Goal: Task Accomplishment & Management: Manage account settings

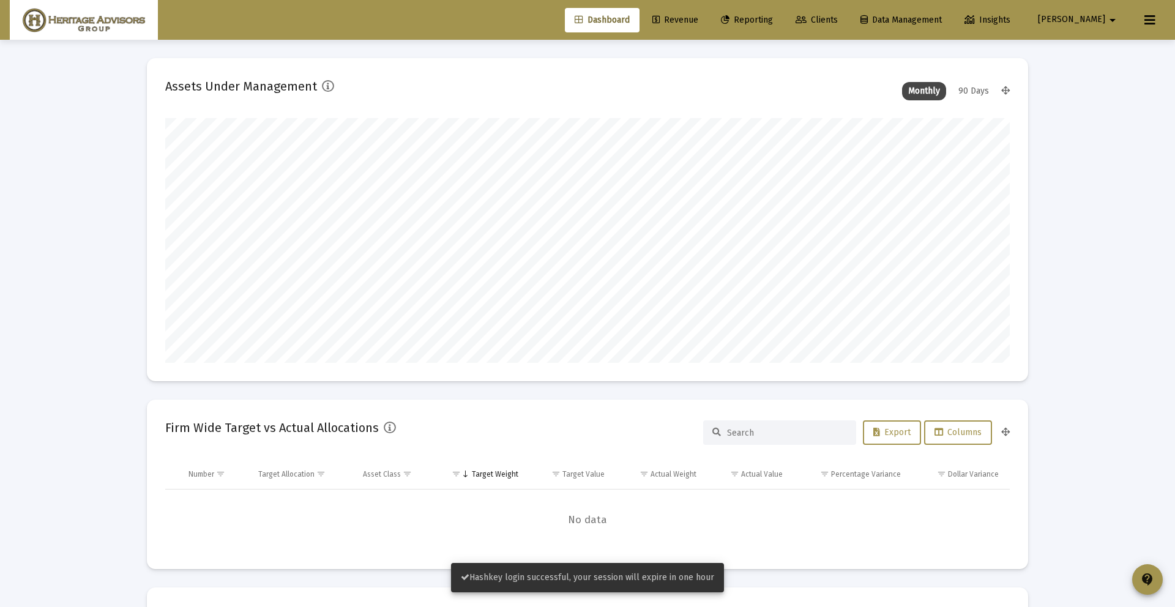
scroll to position [245, 455]
type input "[DATE]"
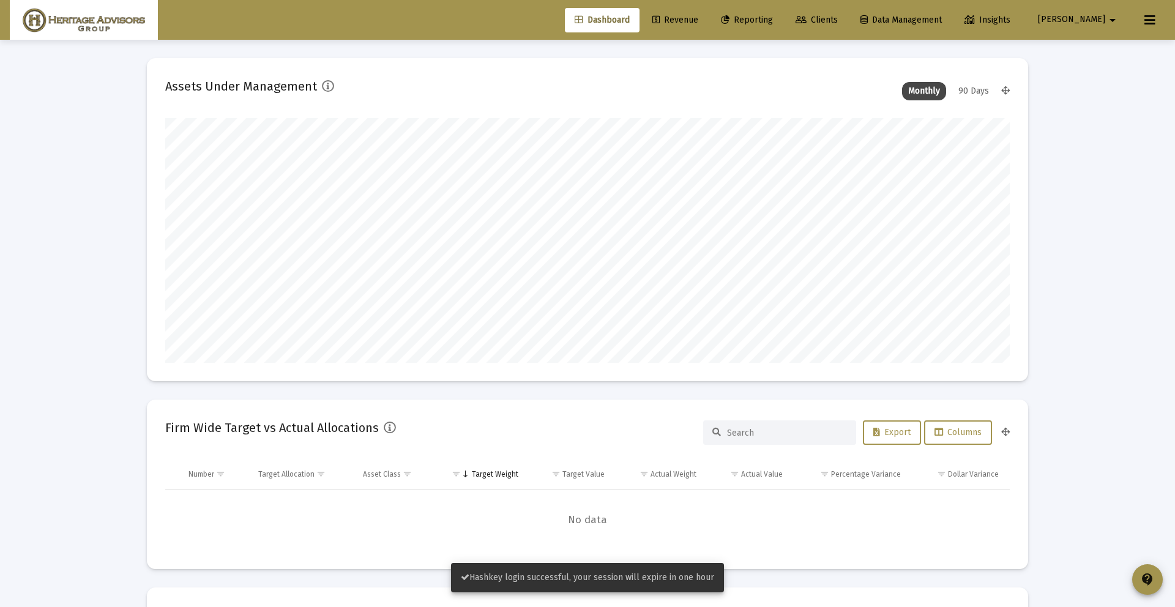
click at [698, 19] on span "Revenue" at bounding box center [675, 20] width 46 height 10
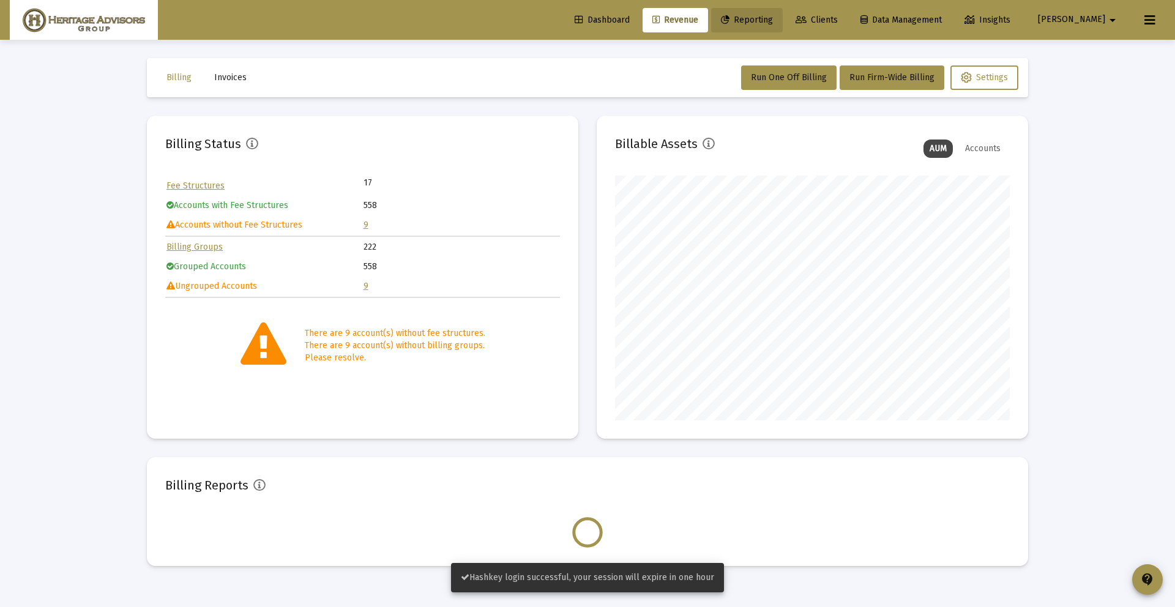
click at [773, 20] on span "Reporting" at bounding box center [747, 20] width 52 height 10
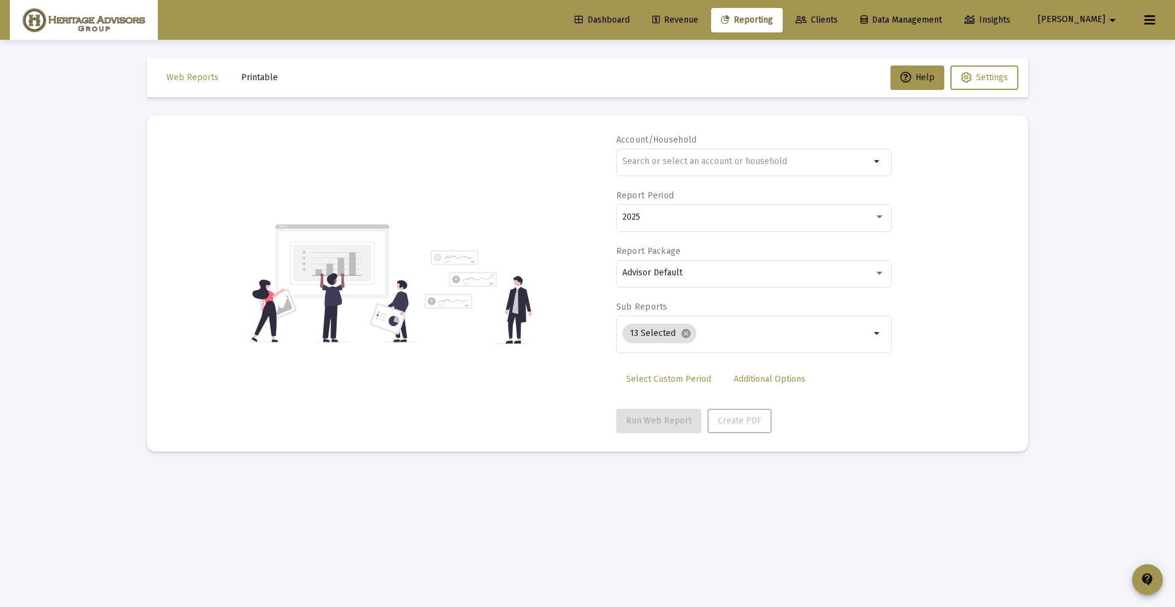
click at [766, 375] on span "Additional Options" at bounding box center [770, 379] width 72 height 10
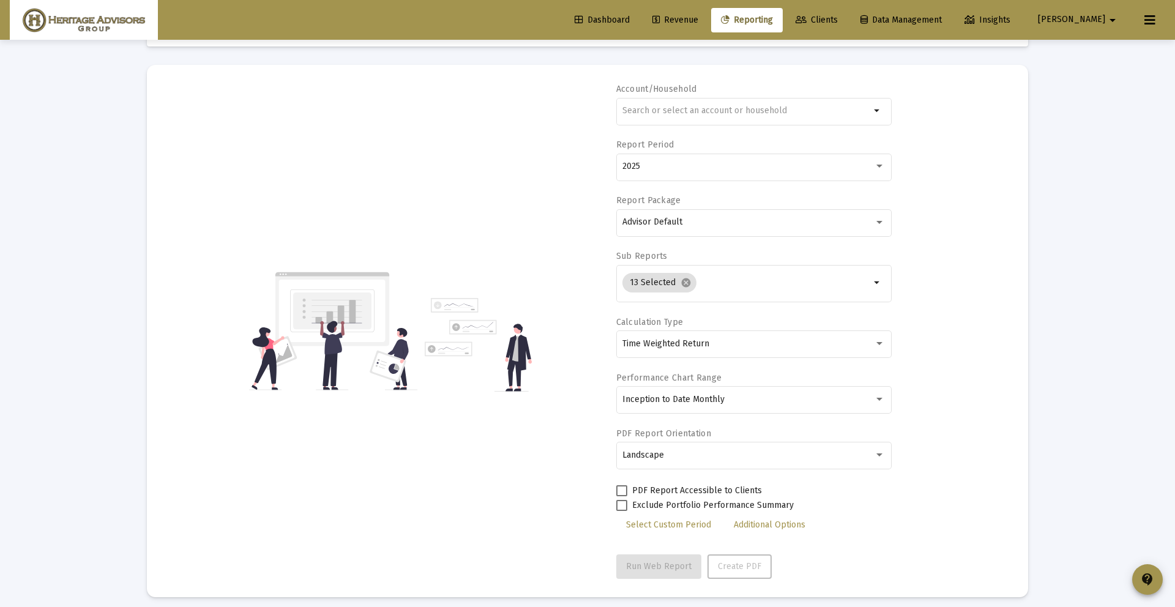
scroll to position [59, 0]
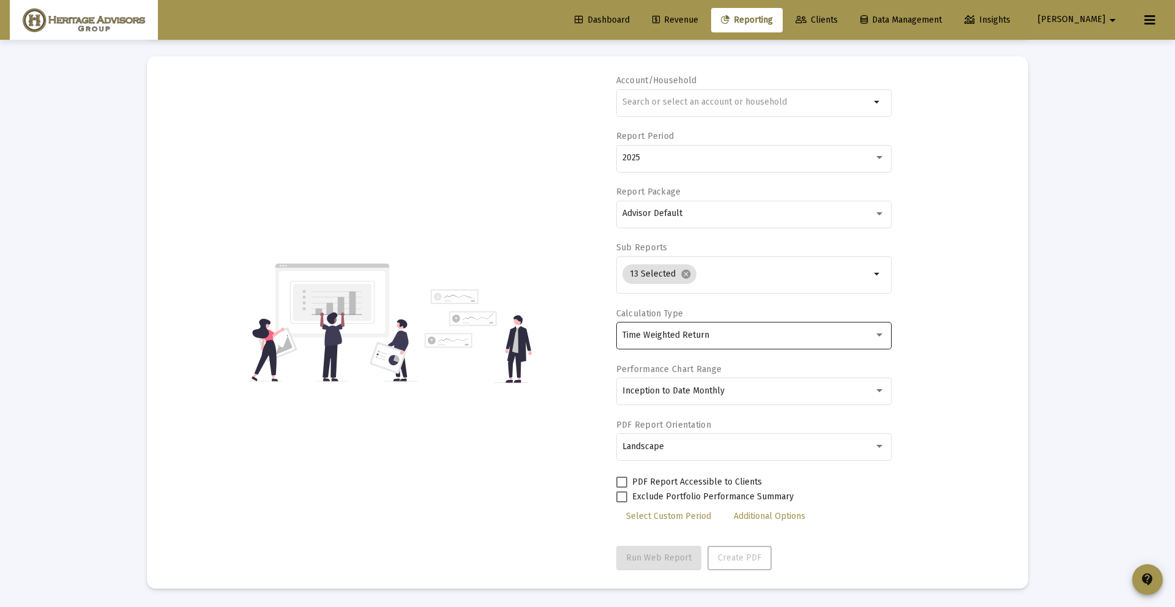
click at [729, 332] on div "Time Weighted Return" at bounding box center [748, 336] width 252 height 10
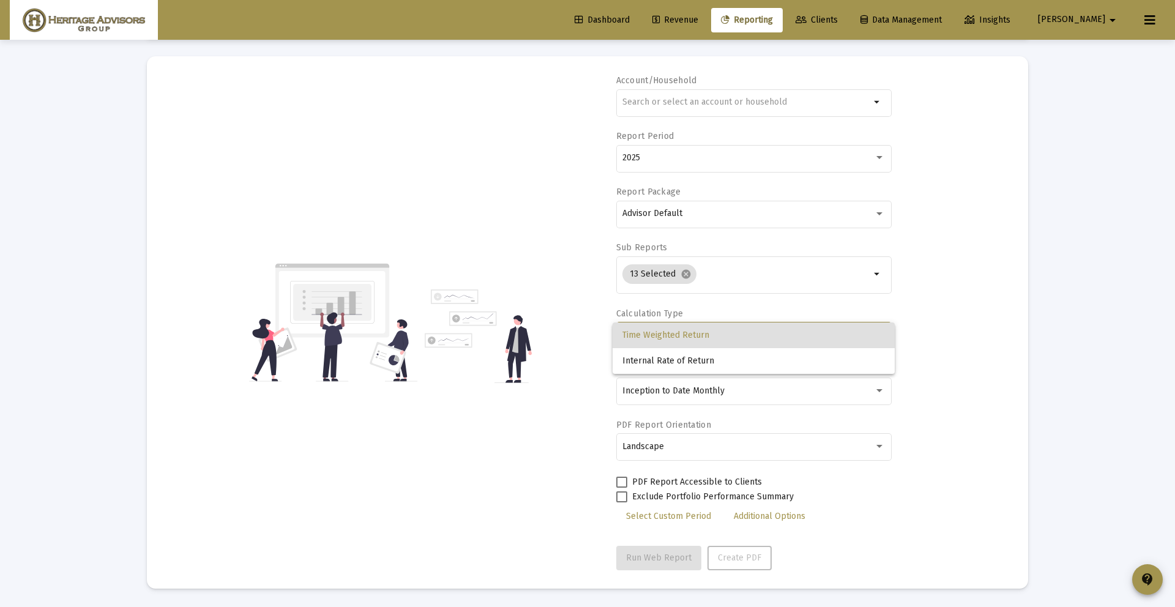
click at [772, 395] on div at bounding box center [587, 303] width 1175 height 607
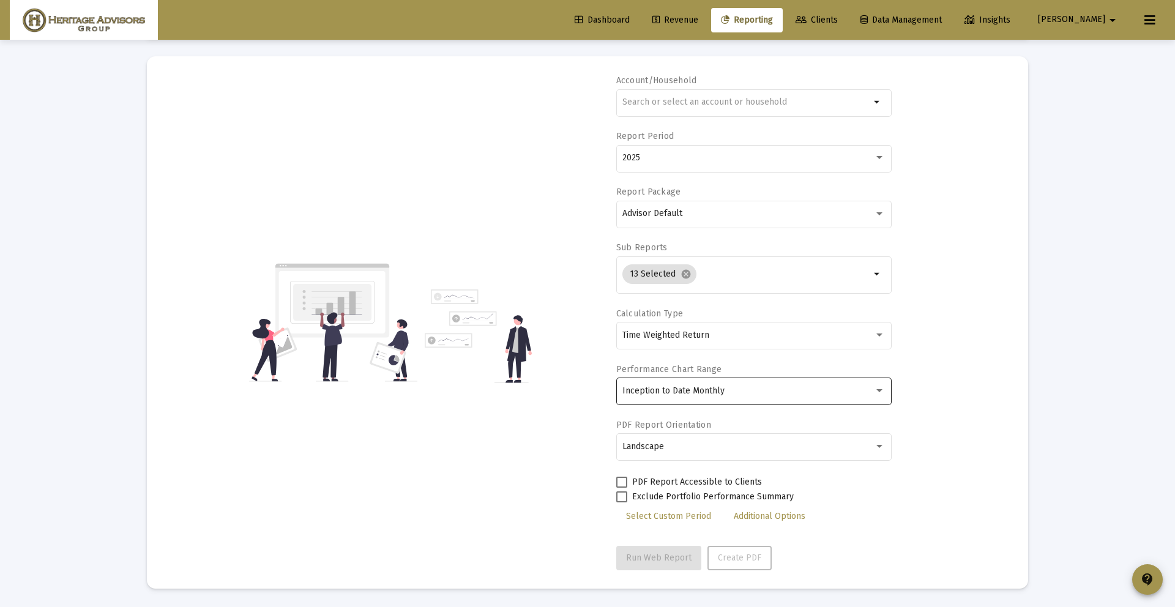
click at [755, 395] on div "Inception to Date Monthly" at bounding box center [753, 391] width 263 height 30
click at [858, 449] on div at bounding box center [587, 303] width 1175 height 607
click at [822, 449] on div "Landscape" at bounding box center [748, 447] width 252 height 10
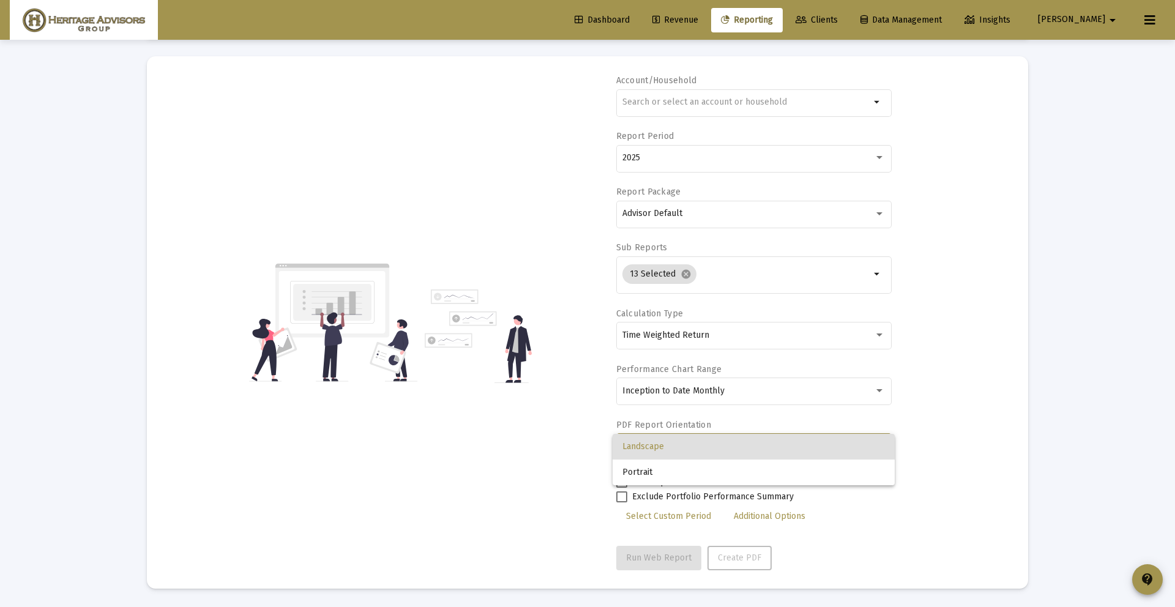
click at [957, 421] on div at bounding box center [587, 303] width 1175 height 607
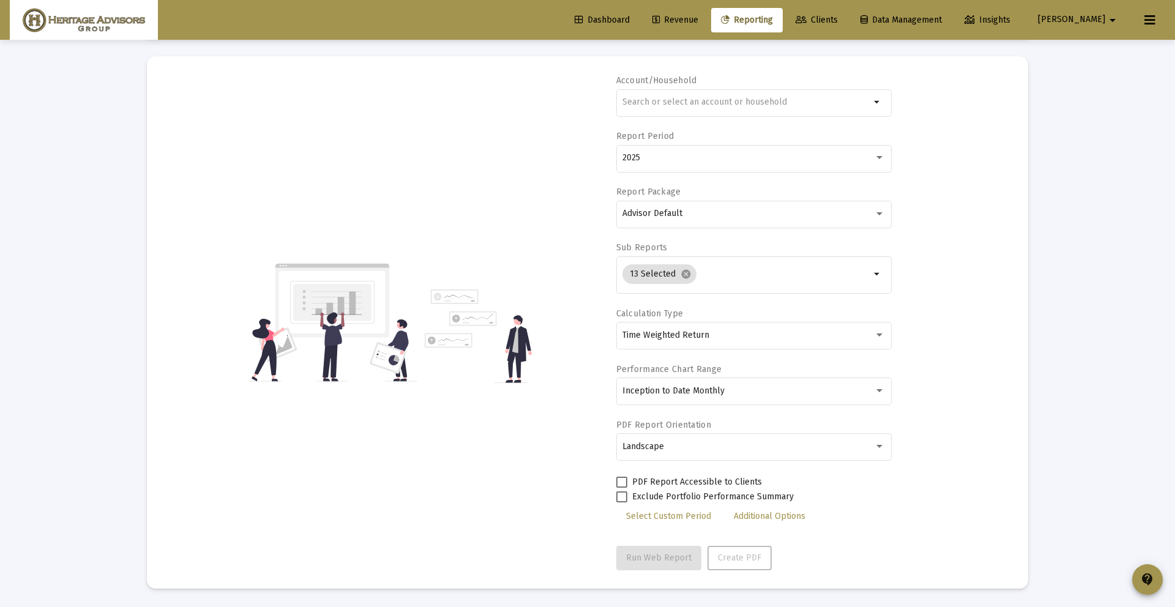
click at [745, 514] on span "Additional Options" at bounding box center [770, 516] width 72 height 10
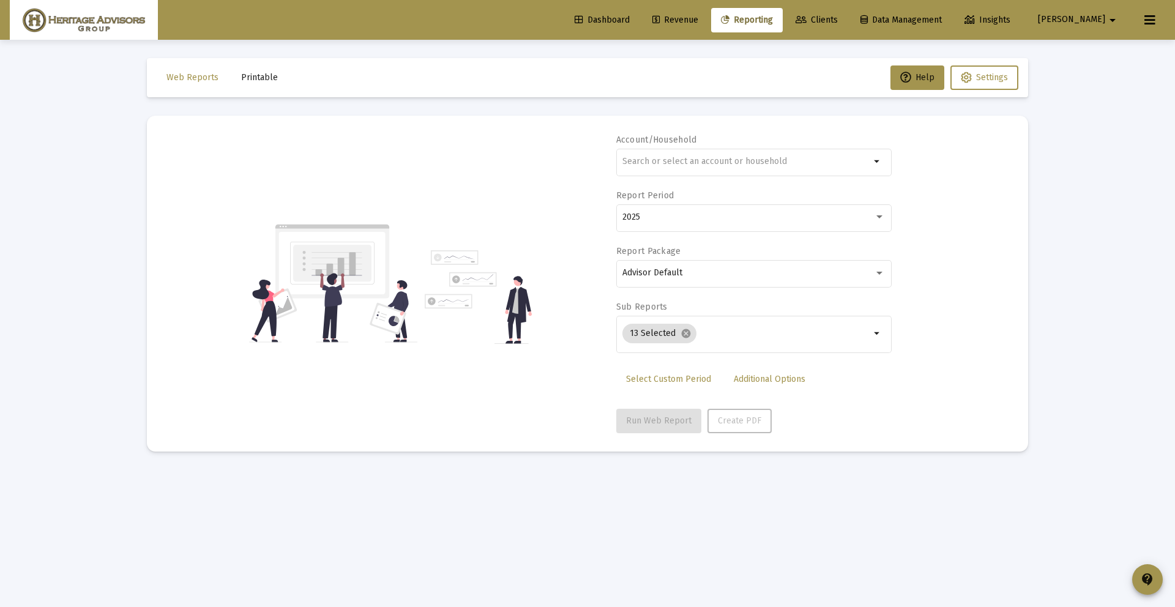
click at [741, 377] on span "Additional Options" at bounding box center [770, 379] width 72 height 10
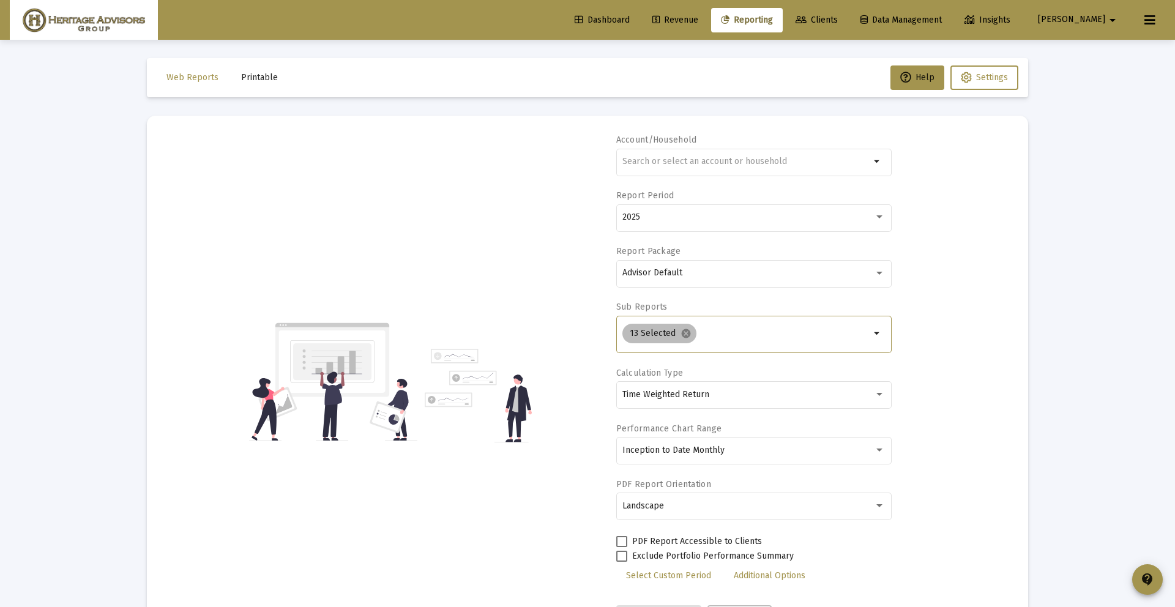
click at [777, 322] on div "13 Selected cancel" at bounding box center [746, 333] width 253 height 24
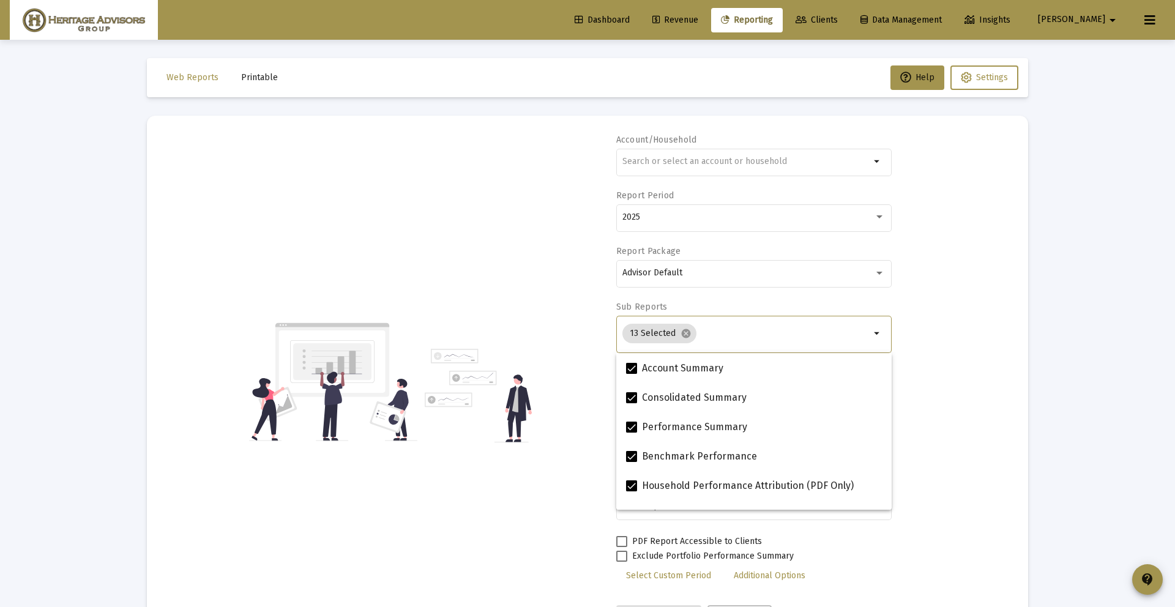
click at [860, 329] on input "Selection" at bounding box center [785, 334] width 169 height 10
click at [855, 324] on div "13 Selected cancel" at bounding box center [746, 333] width 253 height 24
click at [865, 277] on div "Advisor Default" at bounding box center [748, 273] width 252 height 10
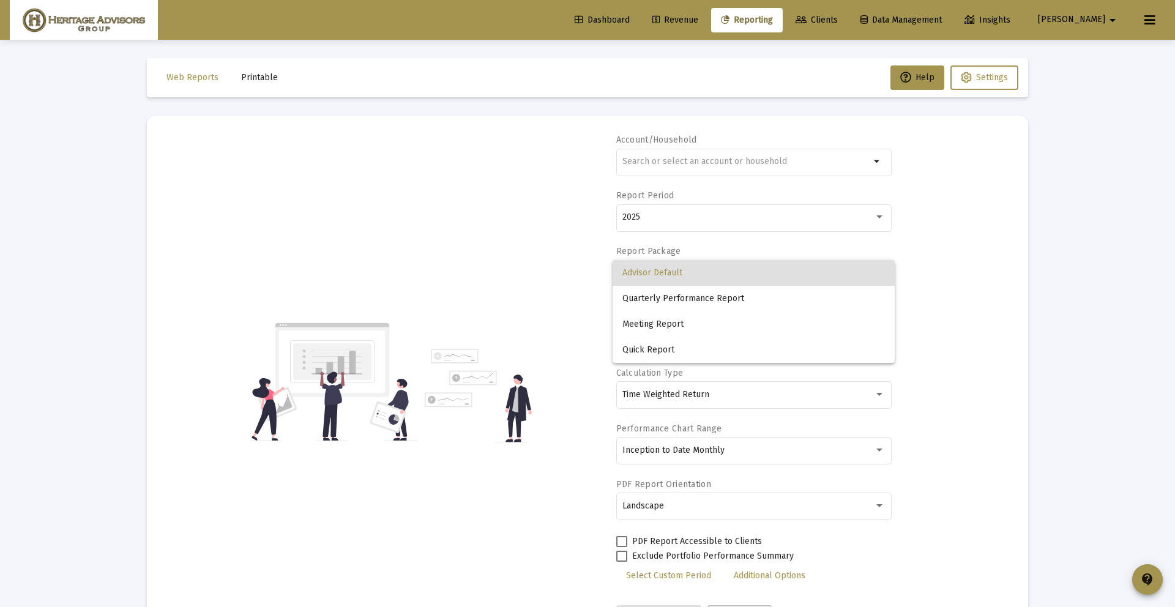
click at [943, 320] on div at bounding box center [587, 303] width 1175 height 607
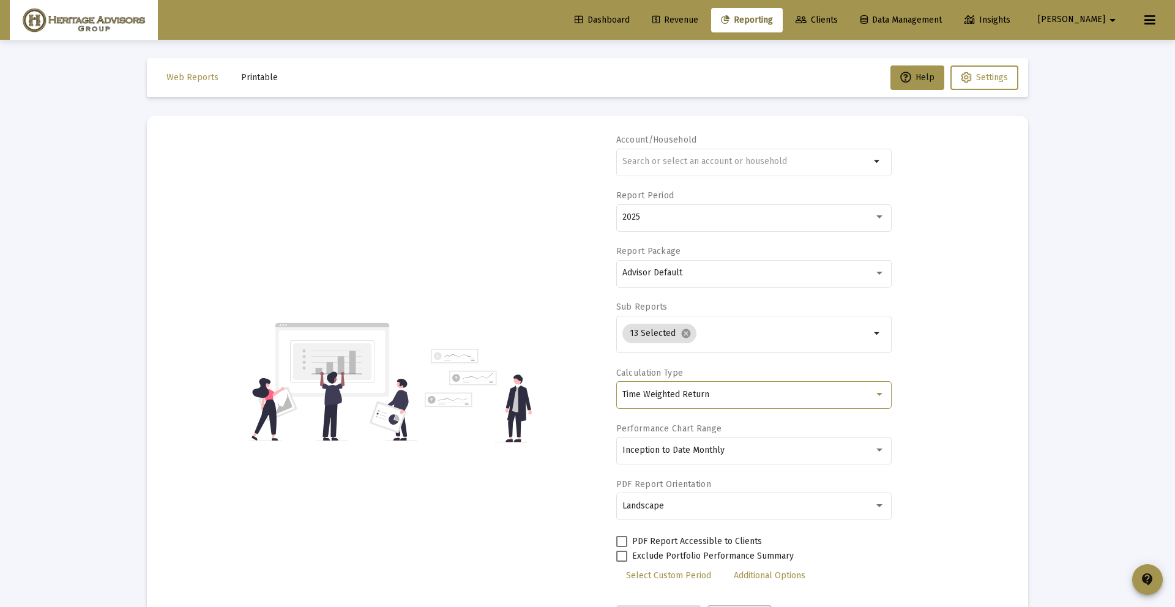
click at [866, 393] on div "Time Weighted Return" at bounding box center [748, 395] width 252 height 10
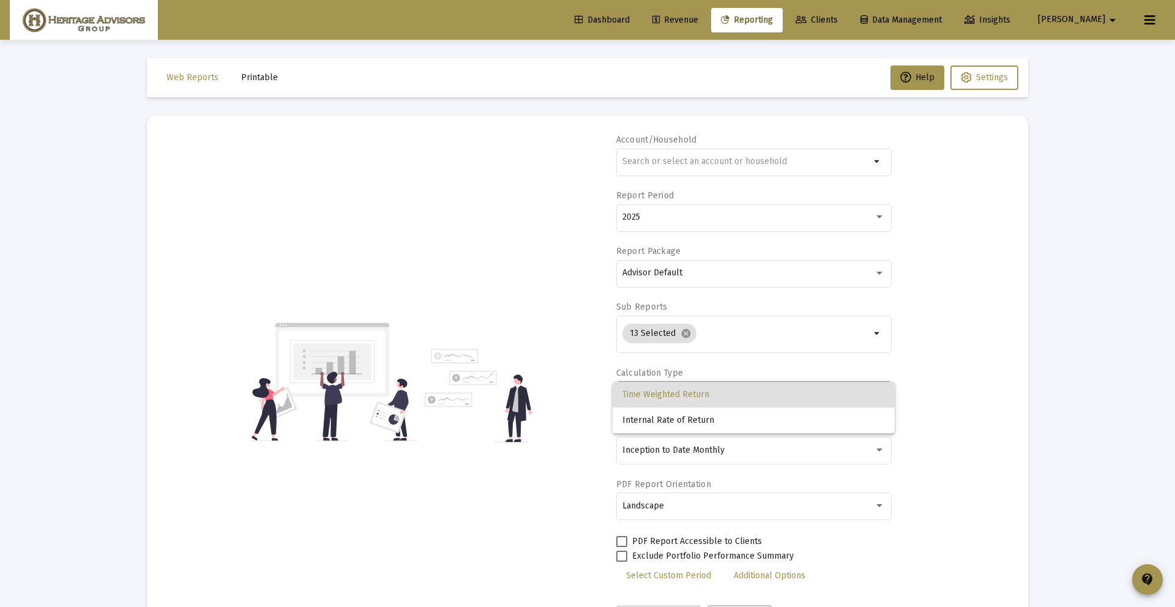
click at [963, 399] on div at bounding box center [587, 303] width 1175 height 607
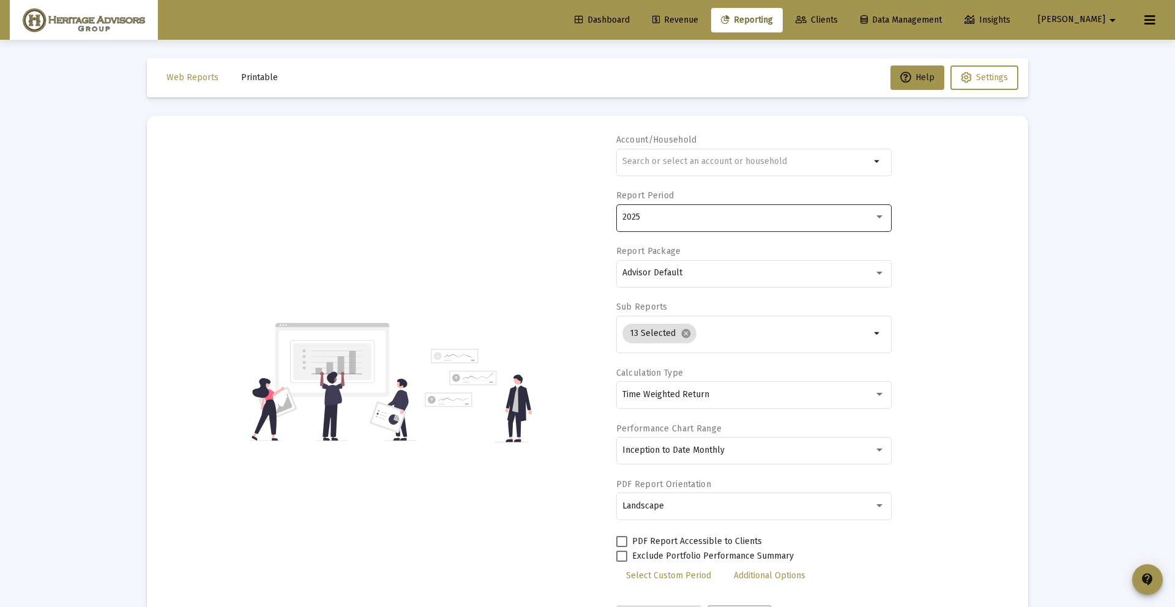
click at [784, 217] on div "2025" at bounding box center [748, 217] width 252 height 10
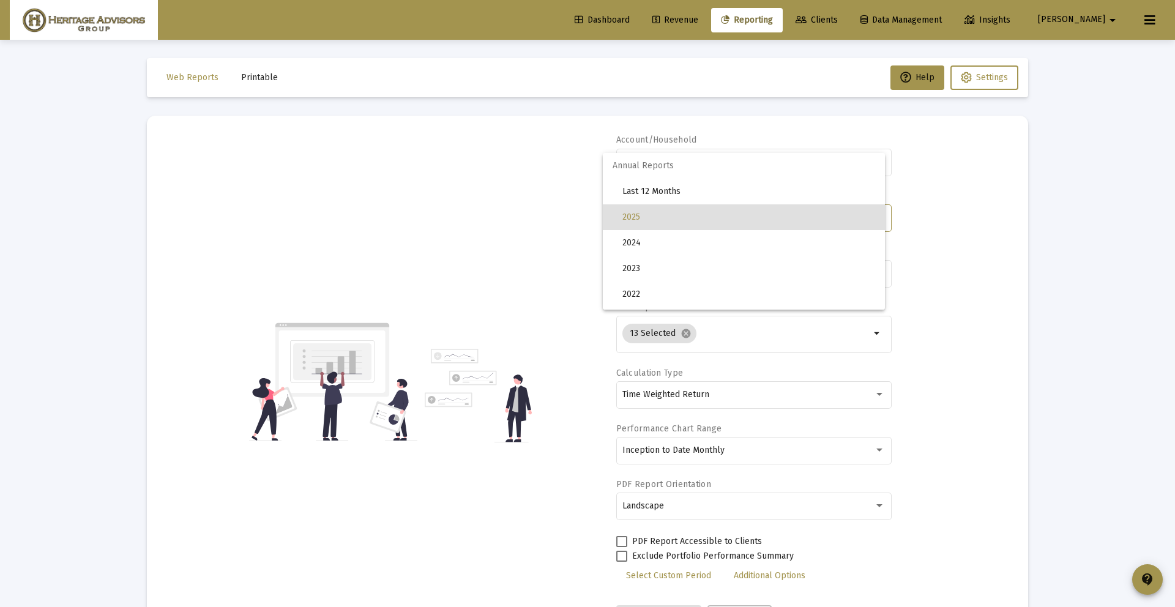
click at [923, 200] on div at bounding box center [587, 303] width 1175 height 607
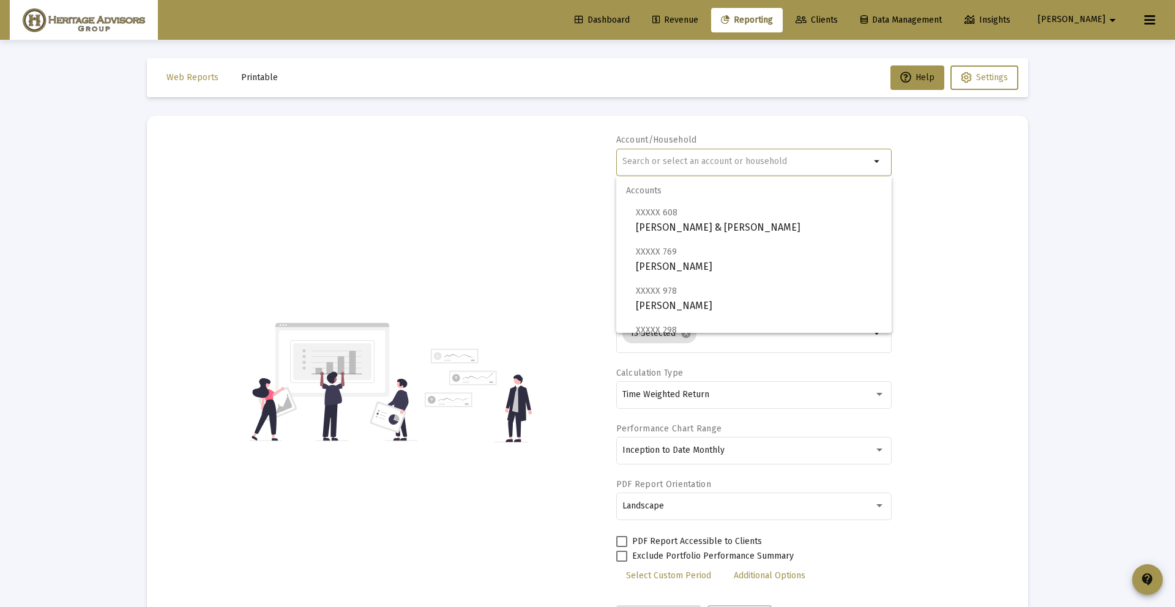
click at [817, 160] on input "text" at bounding box center [746, 162] width 248 height 10
click at [936, 157] on div "Account/Household arrow_drop_down Report Period 2025 Report Package Advisor Def…" at bounding box center [587, 382] width 845 height 496
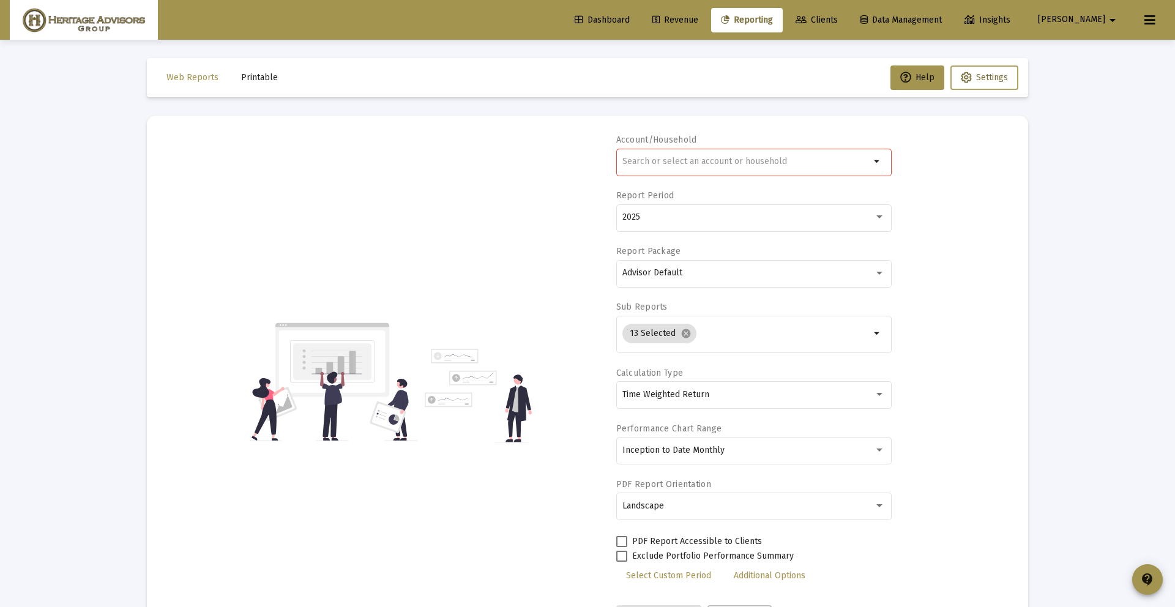
click at [971, 87] on button "Settings" at bounding box center [985, 77] width 68 height 24
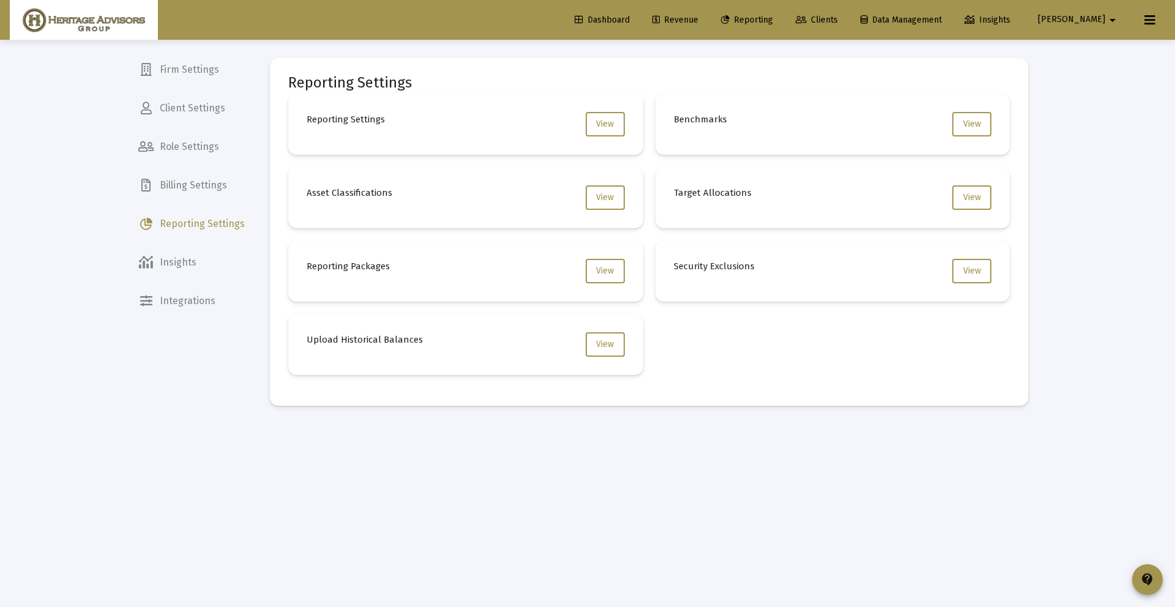
click at [225, 192] on span "Billing Settings" at bounding box center [192, 185] width 126 height 29
click at [171, 211] on span "Reporting Settings" at bounding box center [192, 223] width 126 height 29
click at [617, 118] on button "View" at bounding box center [605, 124] width 39 height 24
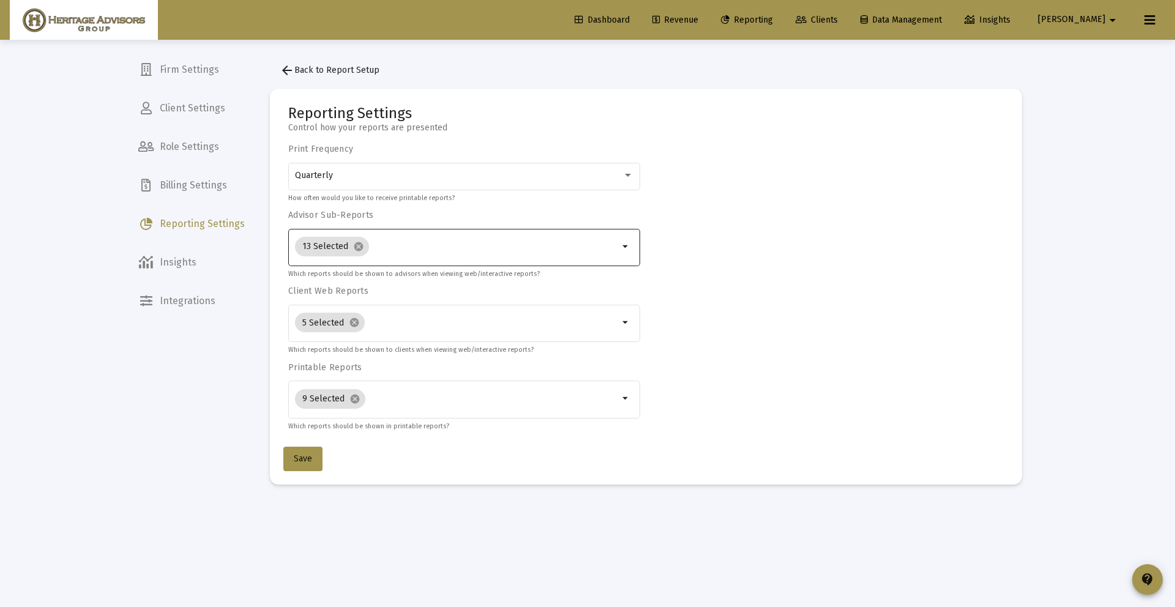
click at [451, 250] on input "Selection" at bounding box center [496, 247] width 245 height 10
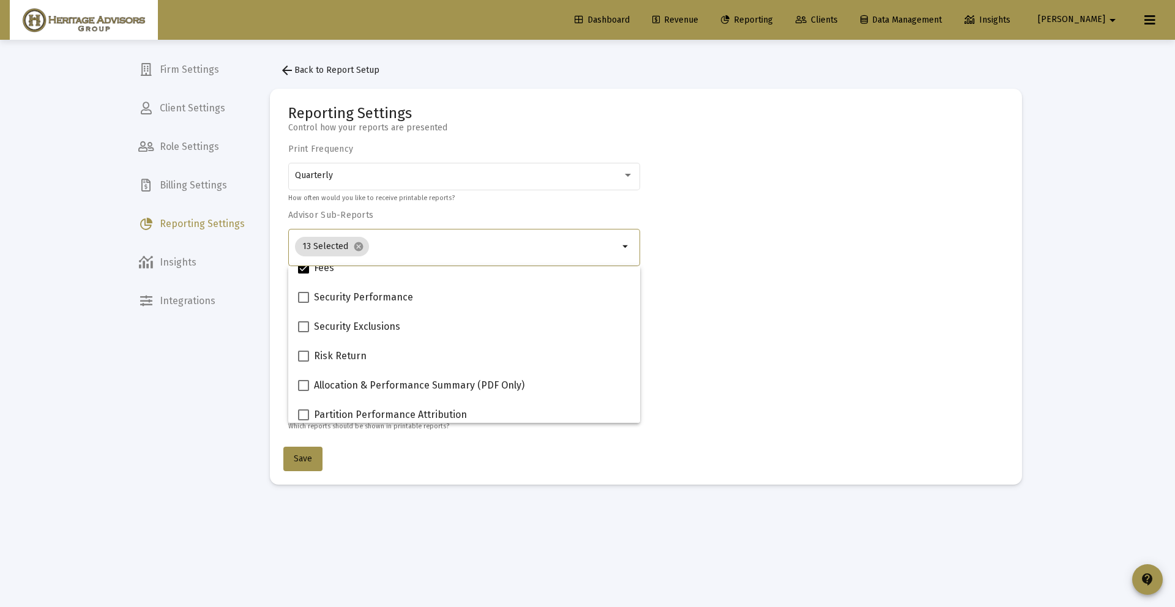
scroll to position [490, 0]
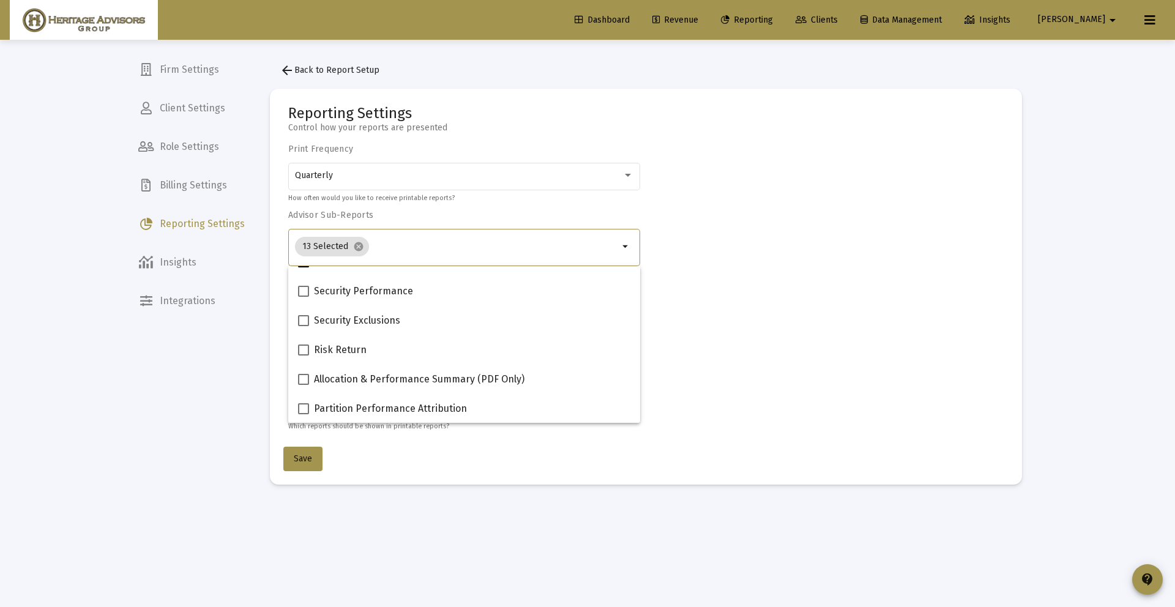
click at [773, 354] on div "Print Frequency Quarterly How often would you like to receive printable reports…" at bounding box center [646, 288] width 716 height 288
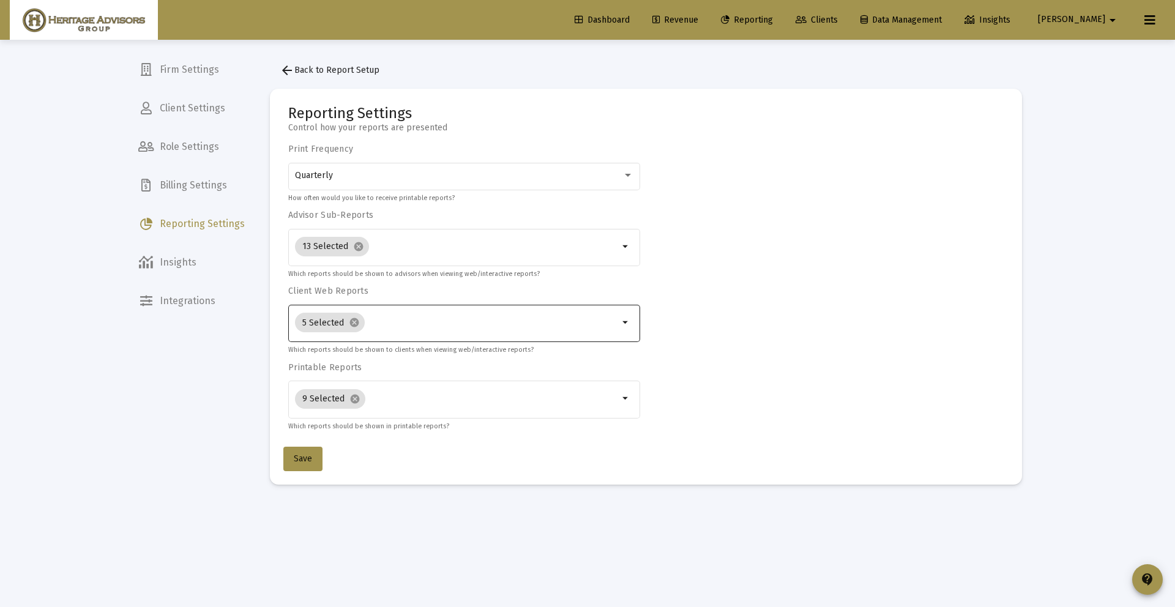
click at [559, 309] on div "5 Selected cancel" at bounding box center [457, 322] width 324 height 40
click at [611, 329] on div "5 Selected cancel" at bounding box center [457, 322] width 329 height 24
click at [577, 395] on input "Selection" at bounding box center [494, 399] width 249 height 10
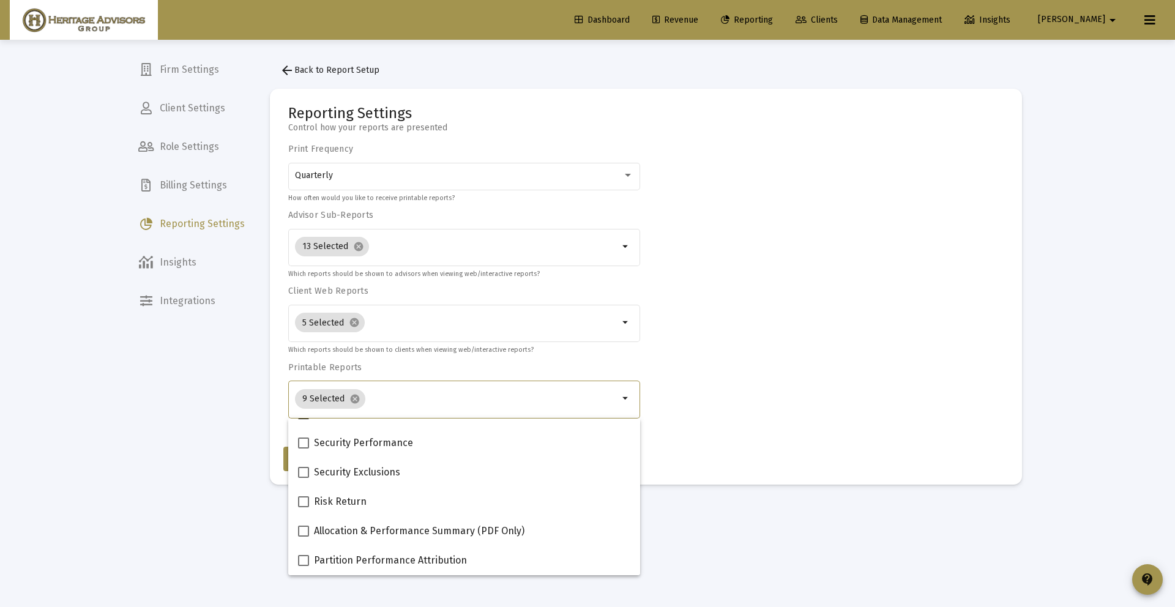
click at [736, 451] on mat-card-actions "Save" at bounding box center [645, 456] width 725 height 29
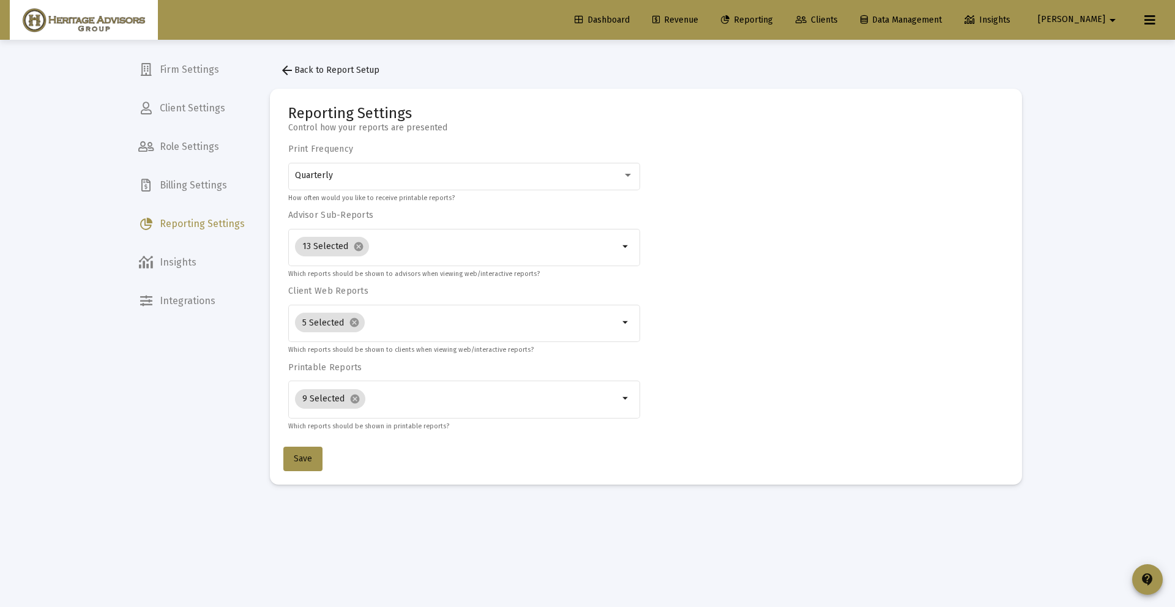
click at [708, 15] on link "Revenue" at bounding box center [675, 20] width 65 height 24
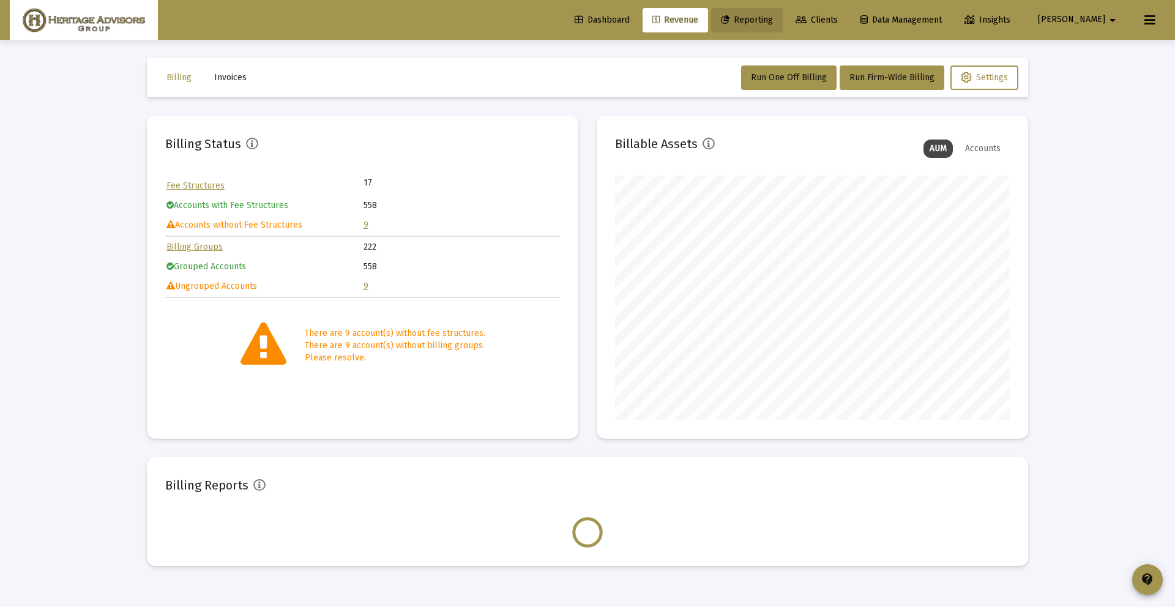
click at [783, 14] on link "Reporting" at bounding box center [747, 20] width 72 height 24
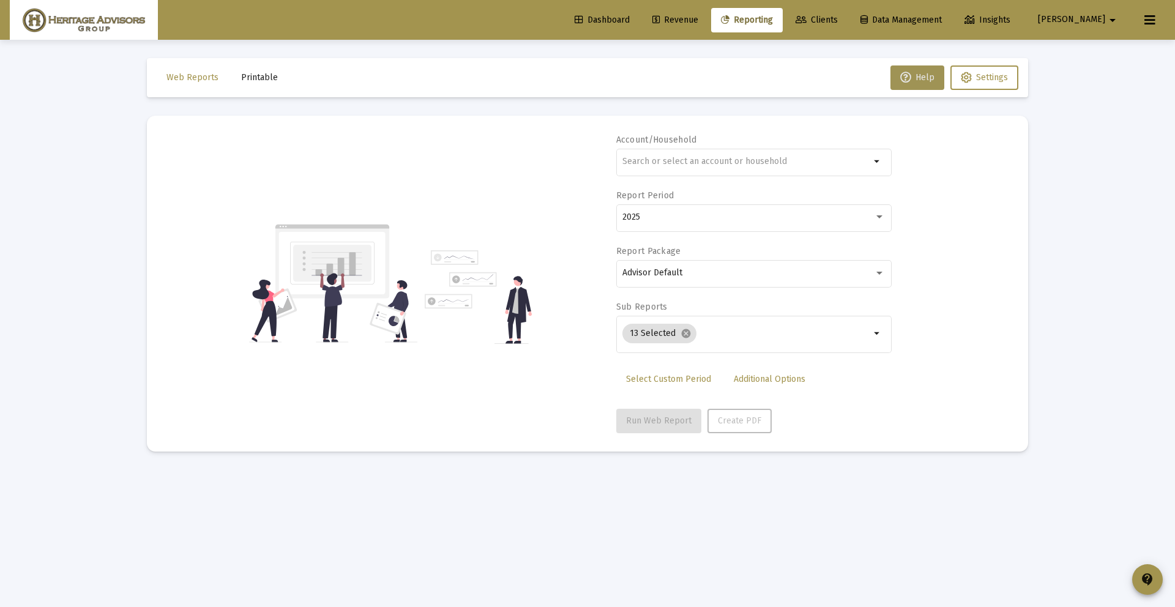
click at [913, 81] on span "Help" at bounding box center [917, 77] width 34 height 10
click at [747, 374] on span "Additional Options" at bounding box center [770, 379] width 72 height 10
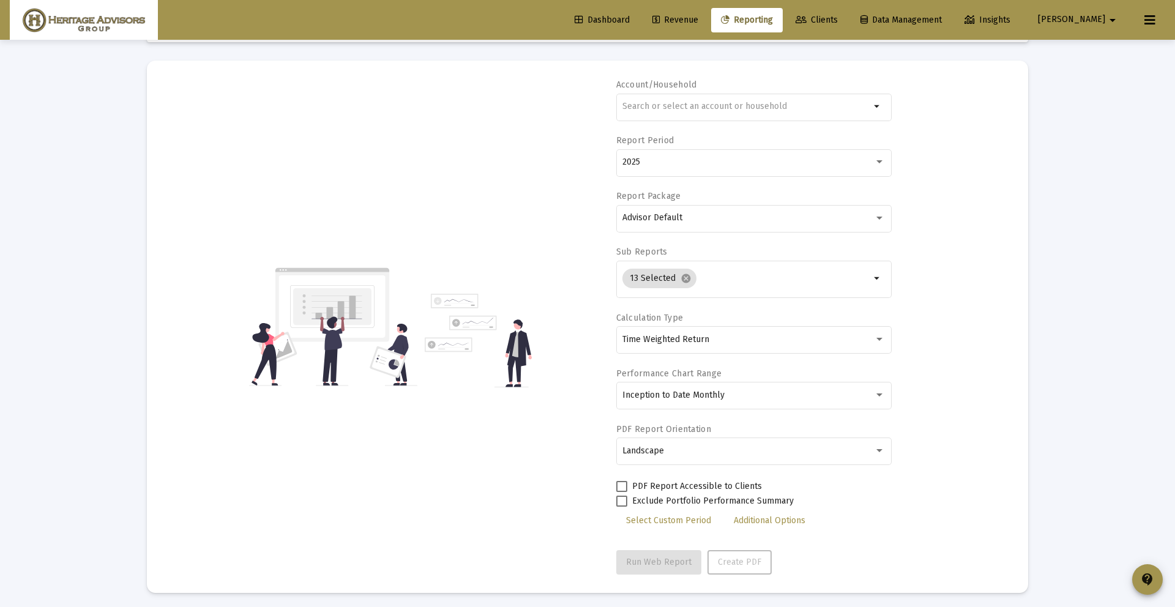
scroll to position [54, 0]
click at [701, 444] on div "Landscape" at bounding box center [753, 451] width 263 height 30
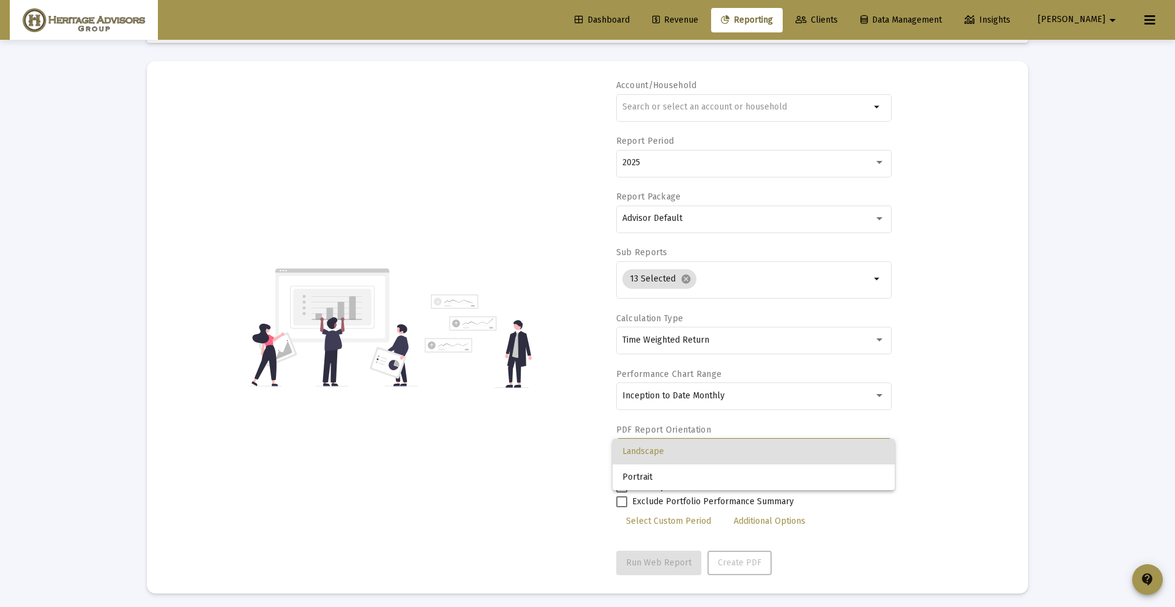
click at [698, 383] on div at bounding box center [587, 303] width 1175 height 607
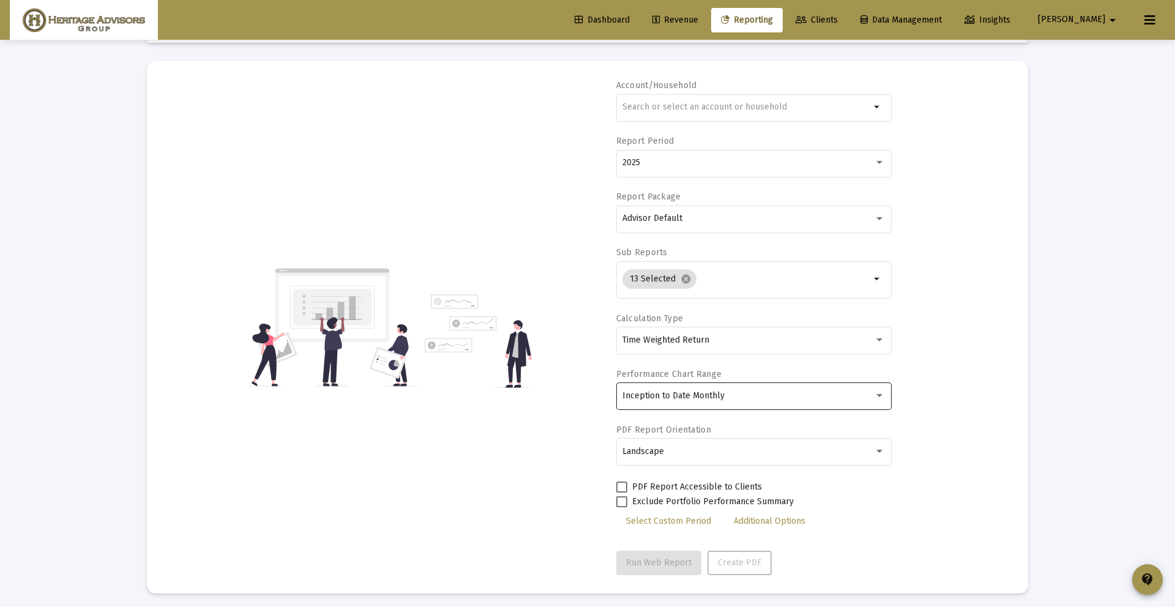
click at [687, 391] on span "Inception to Date Monthly" at bounding box center [673, 396] width 102 height 10
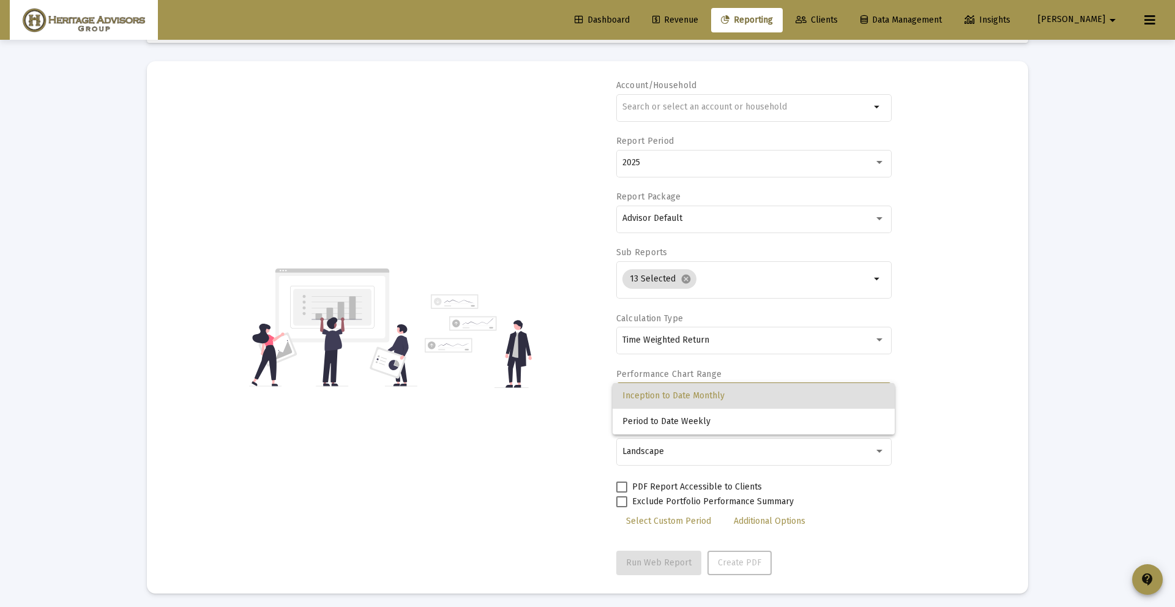
click at [709, 347] on div at bounding box center [587, 303] width 1175 height 607
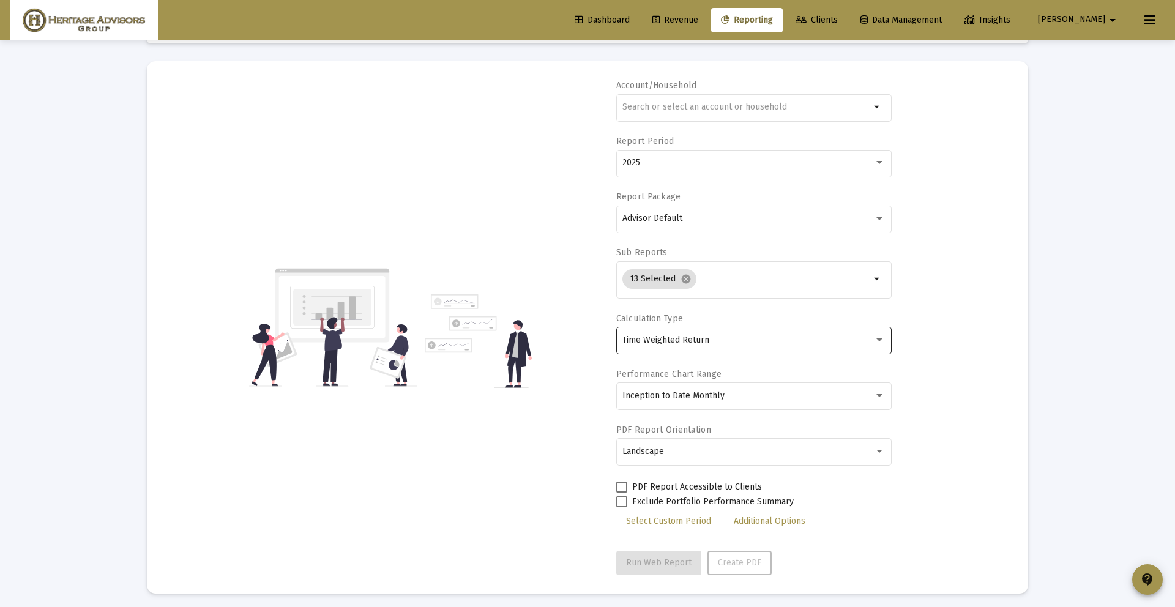
click at [697, 345] on div "Time Weighted Return" at bounding box center [753, 340] width 263 height 30
click at [719, 277] on div at bounding box center [587, 303] width 1175 height 607
click at [836, 282] on input "Selection" at bounding box center [785, 279] width 169 height 10
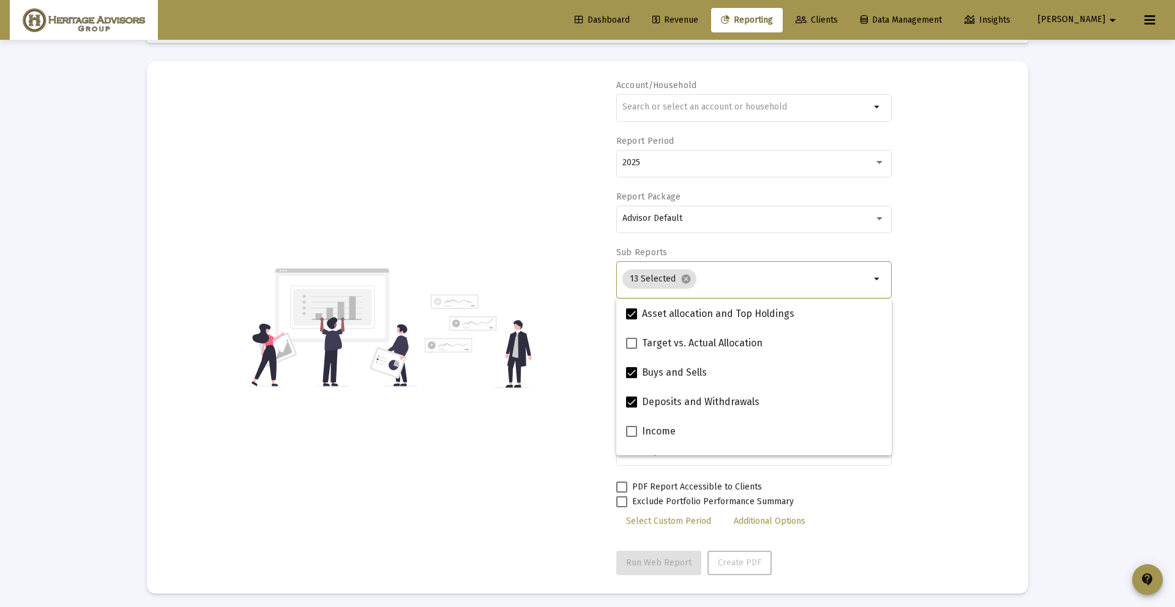
scroll to position [289, 0]
click at [925, 505] on div "Account/Household arrow_drop_down Report Period 2025 Report Package Advisor Def…" at bounding box center [587, 328] width 845 height 496
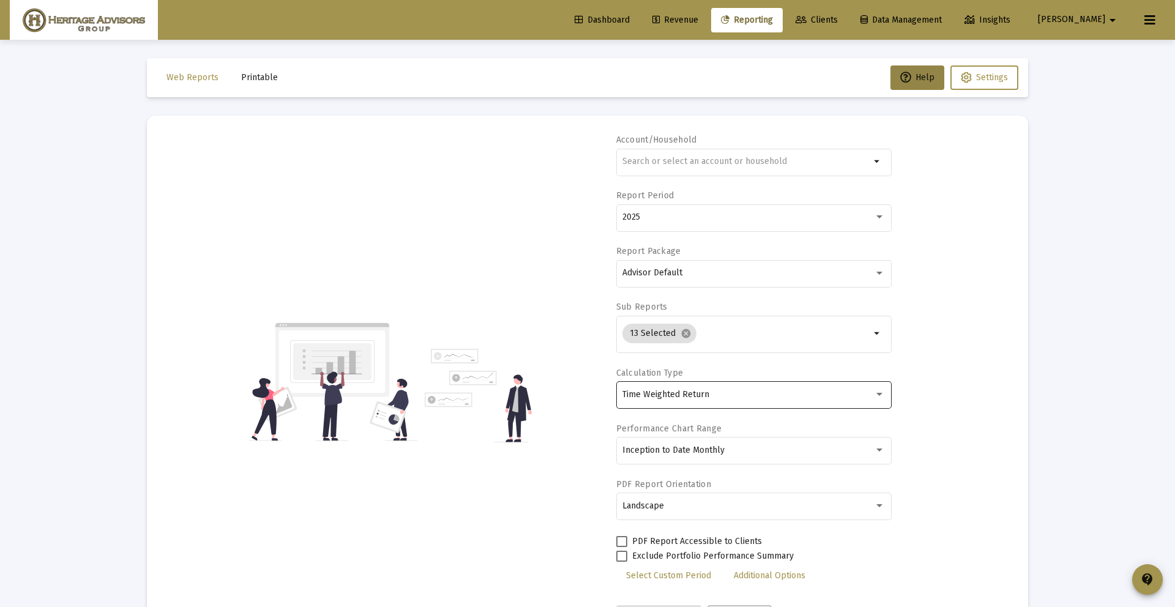
scroll to position [59, 0]
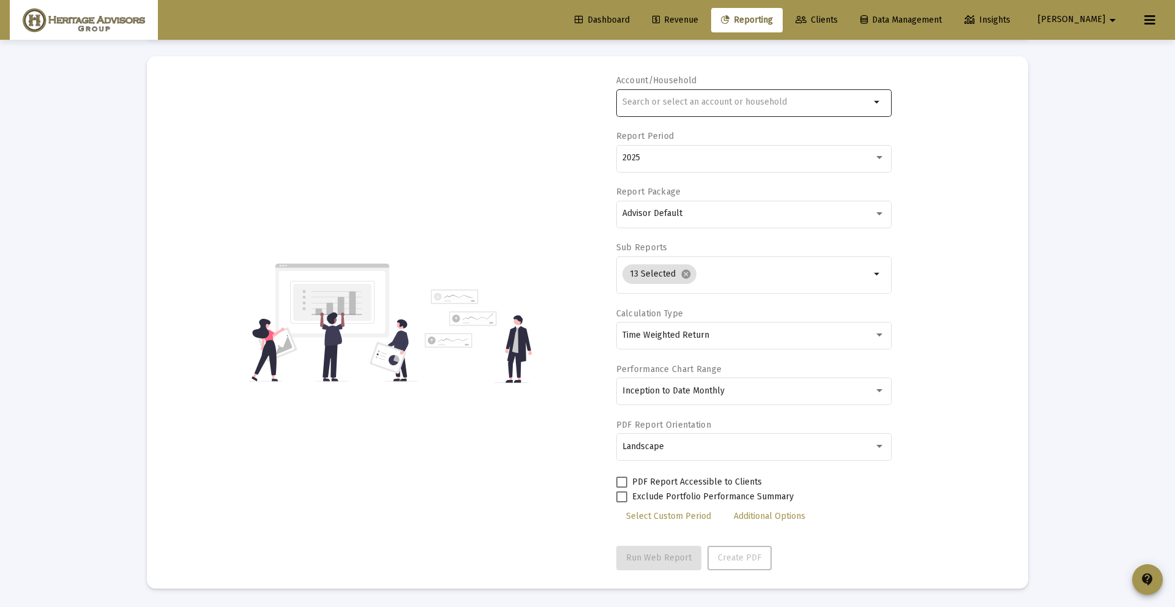
click at [743, 103] on input "text" at bounding box center [746, 102] width 248 height 10
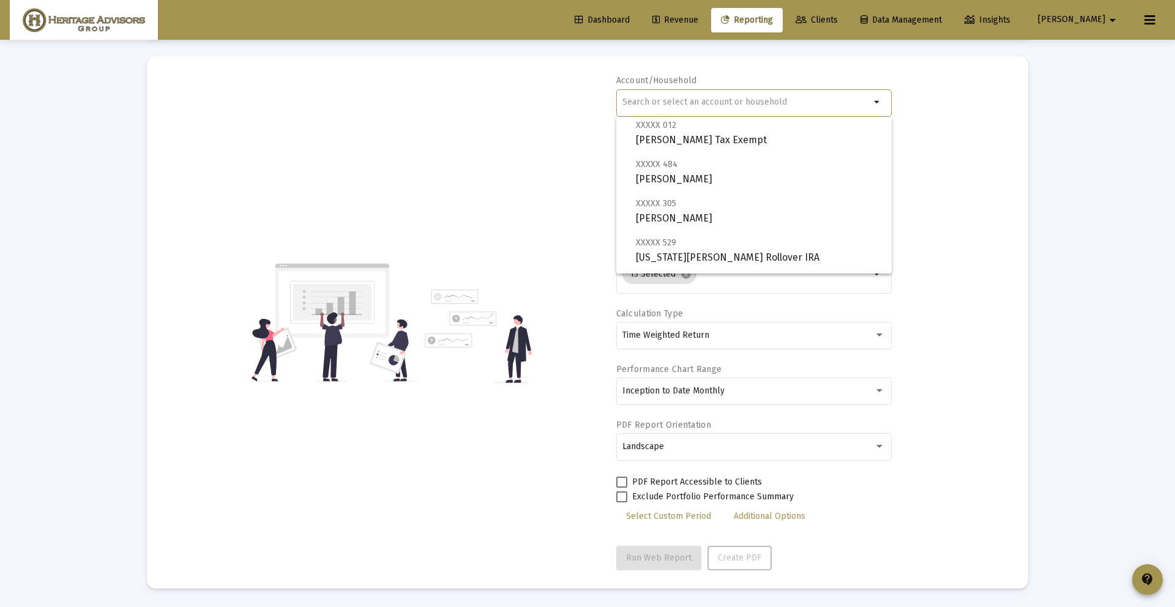
scroll to position [579, 0]
click at [716, 173] on span "XXXXX 484 [PERSON_NAME]" at bounding box center [759, 169] width 246 height 30
type input "[PERSON_NAME]"
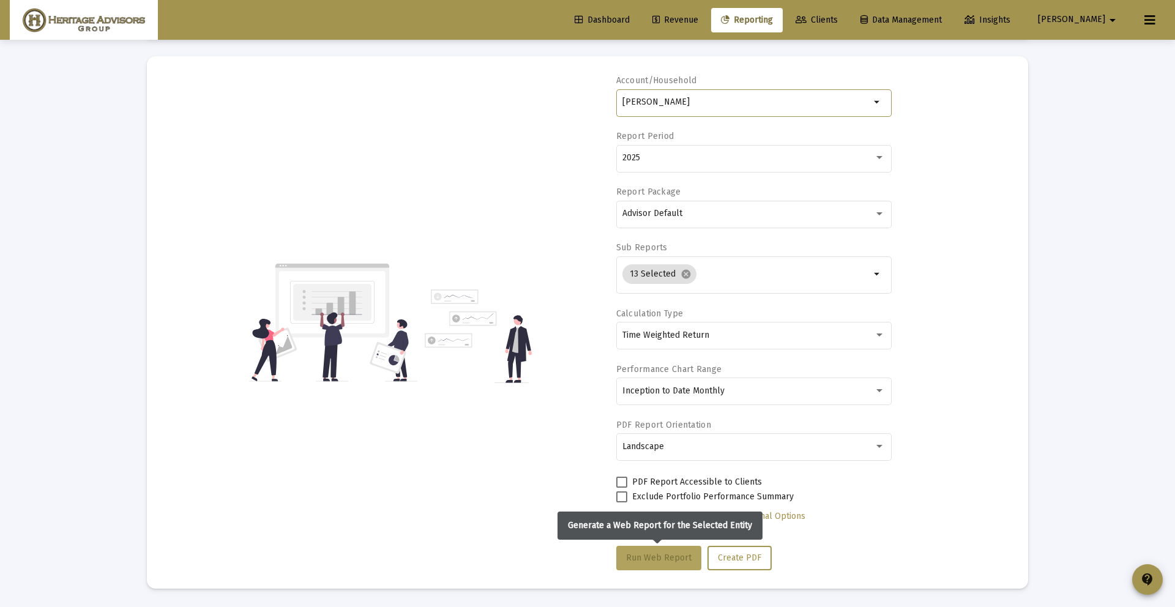
click at [663, 559] on span "Run Web Report" at bounding box center [658, 558] width 65 height 10
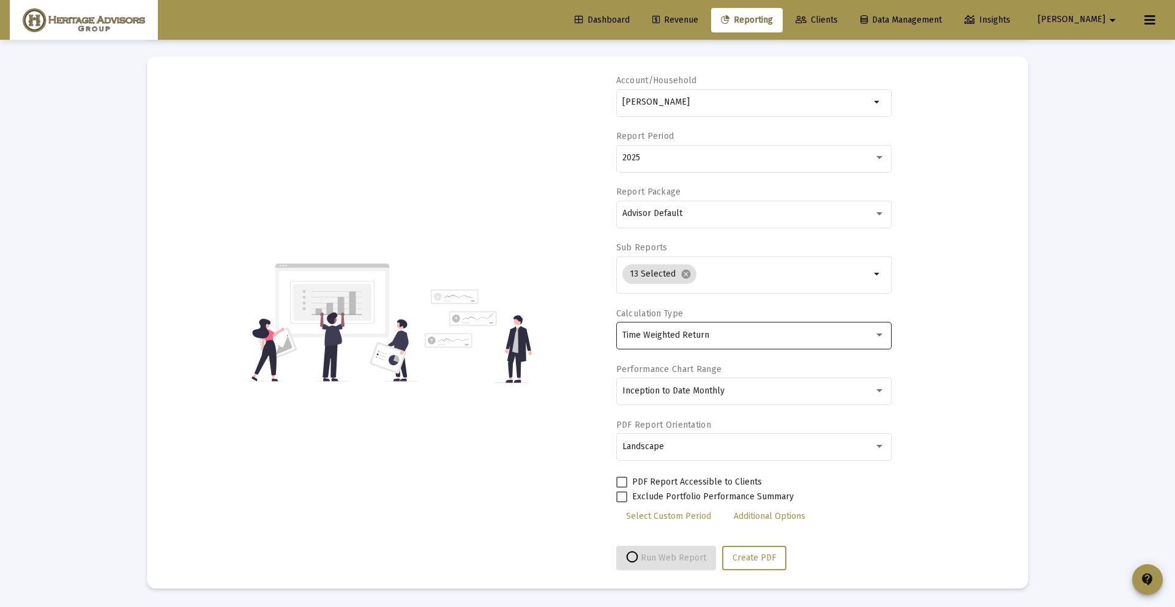
select select "View all"
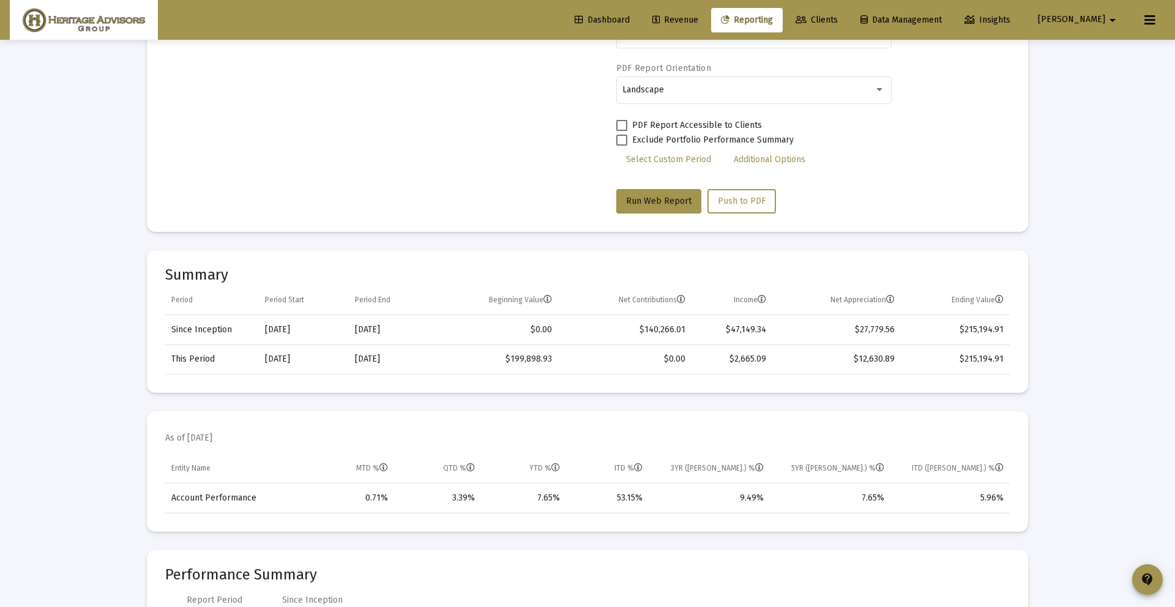
scroll to position [391, 0]
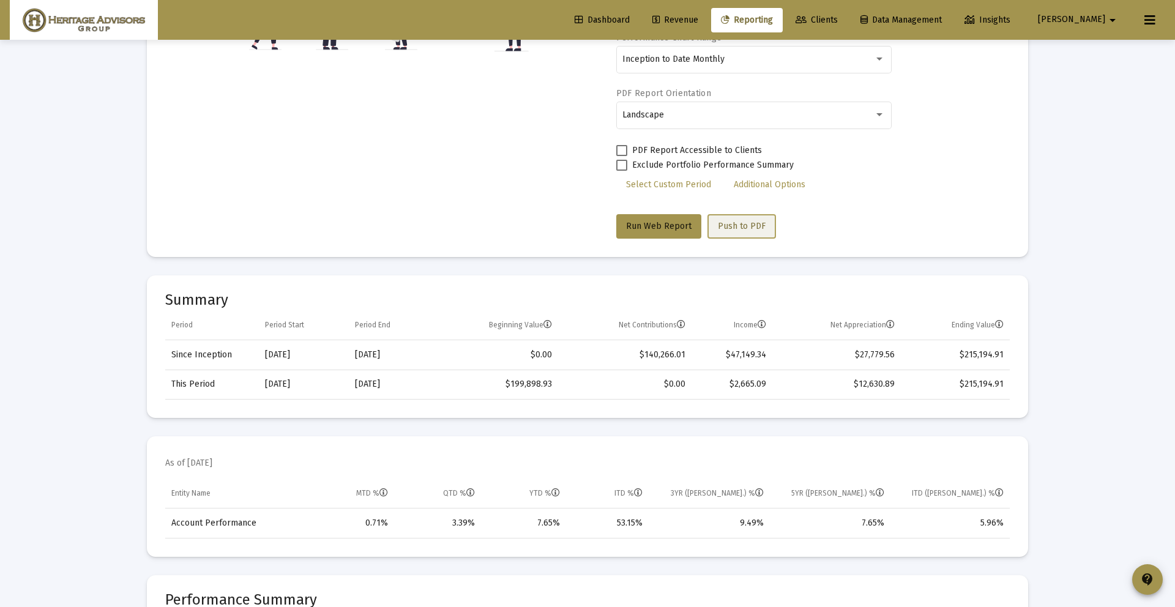
click at [738, 231] on button "Push to PDF" at bounding box center [742, 226] width 69 height 24
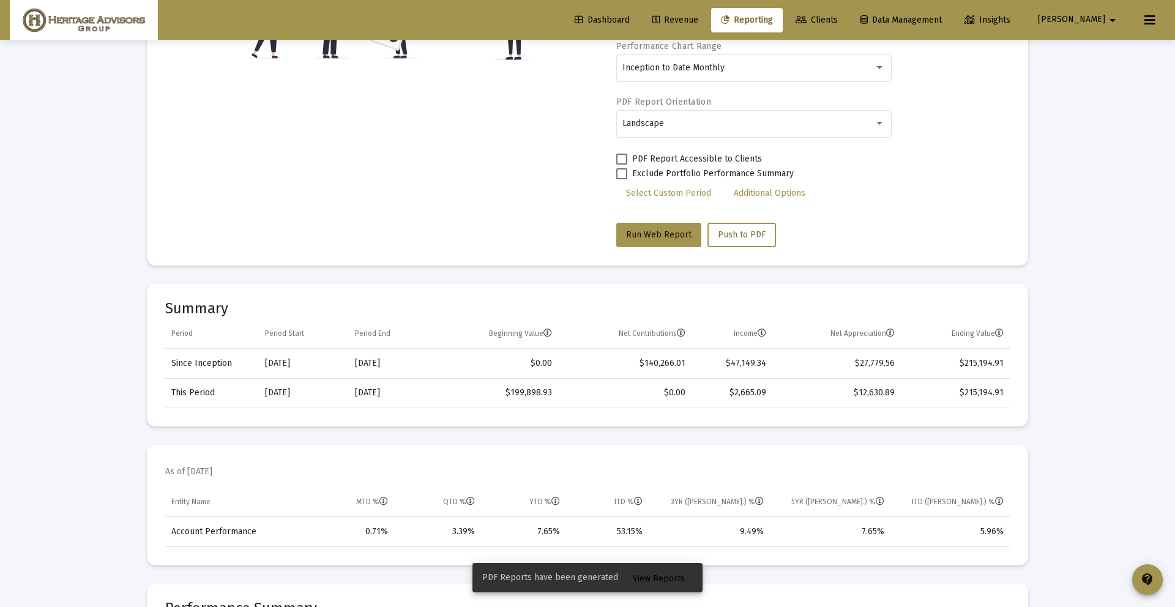
scroll to position [403, 0]
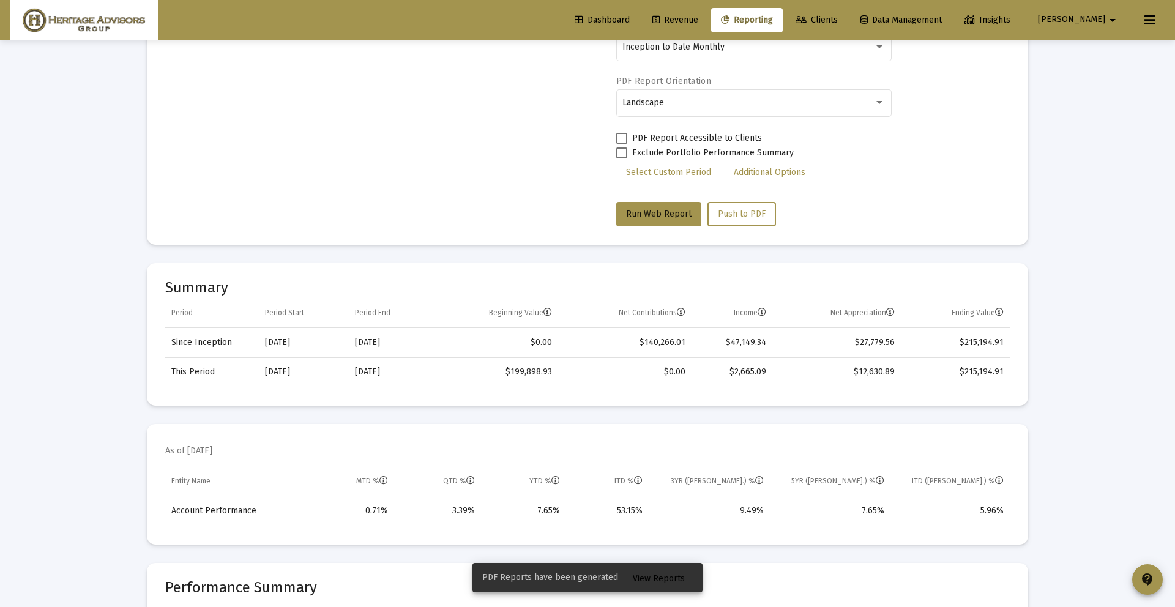
click at [649, 580] on span "View Reports" at bounding box center [659, 579] width 52 height 10
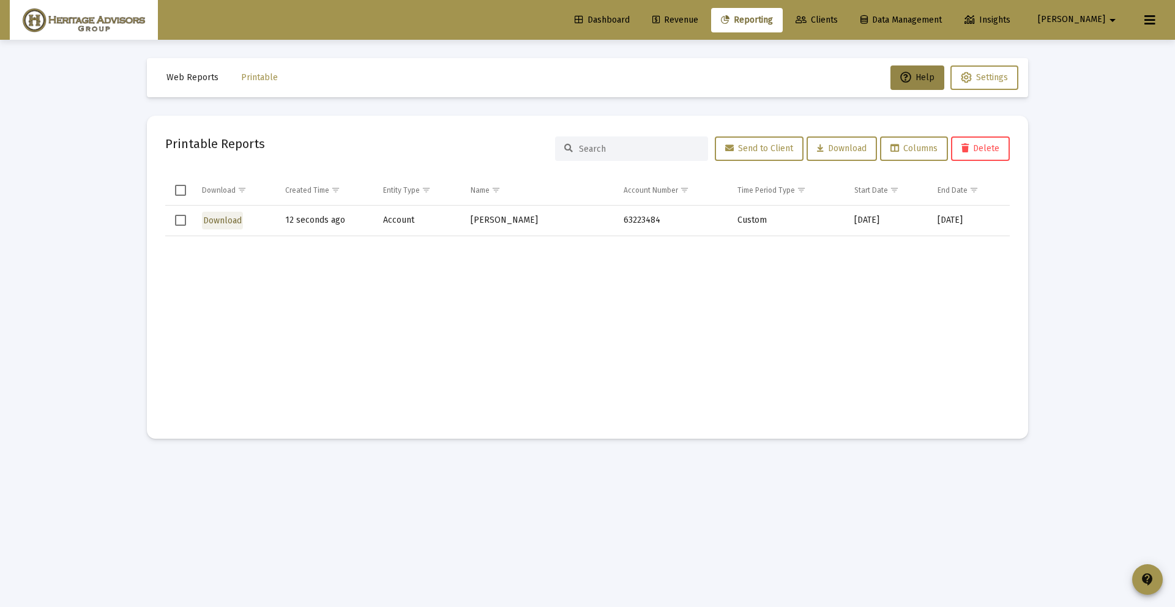
click at [233, 222] on span "Download" at bounding box center [222, 220] width 39 height 10
click at [363, 230] on td "12 seconds ago" at bounding box center [328, 221] width 98 height 31
click at [178, 223] on span "Select row" at bounding box center [180, 220] width 11 height 11
click at [968, 155] on button "Delete" at bounding box center [980, 148] width 59 height 24
click at [970, 77] on span "Settings" at bounding box center [984, 77] width 47 height 10
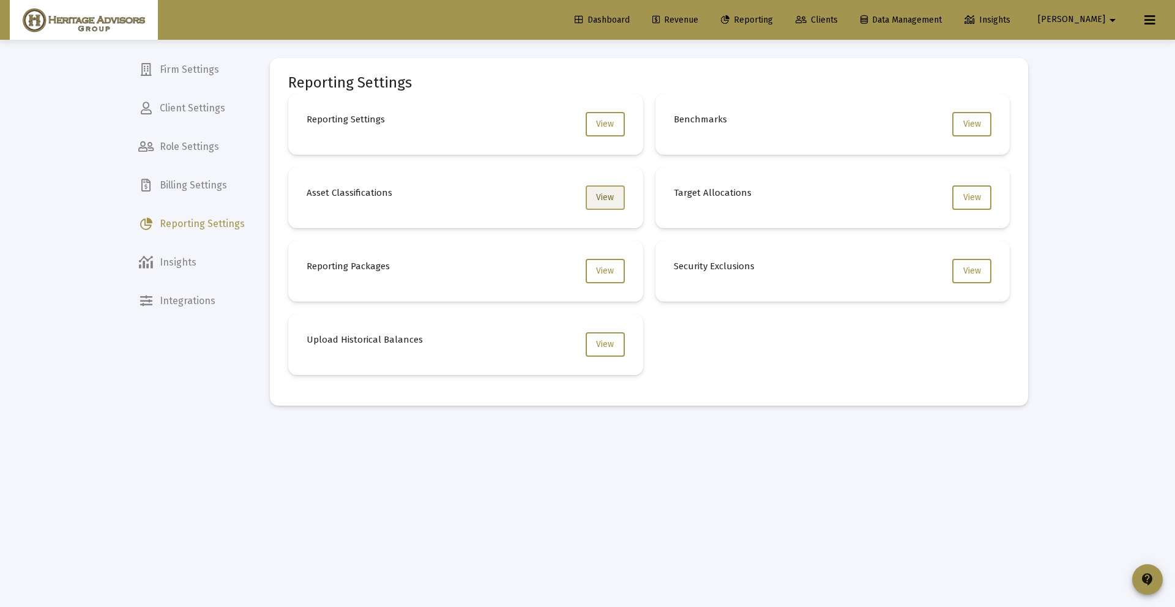
click at [594, 192] on button "View" at bounding box center [605, 197] width 39 height 24
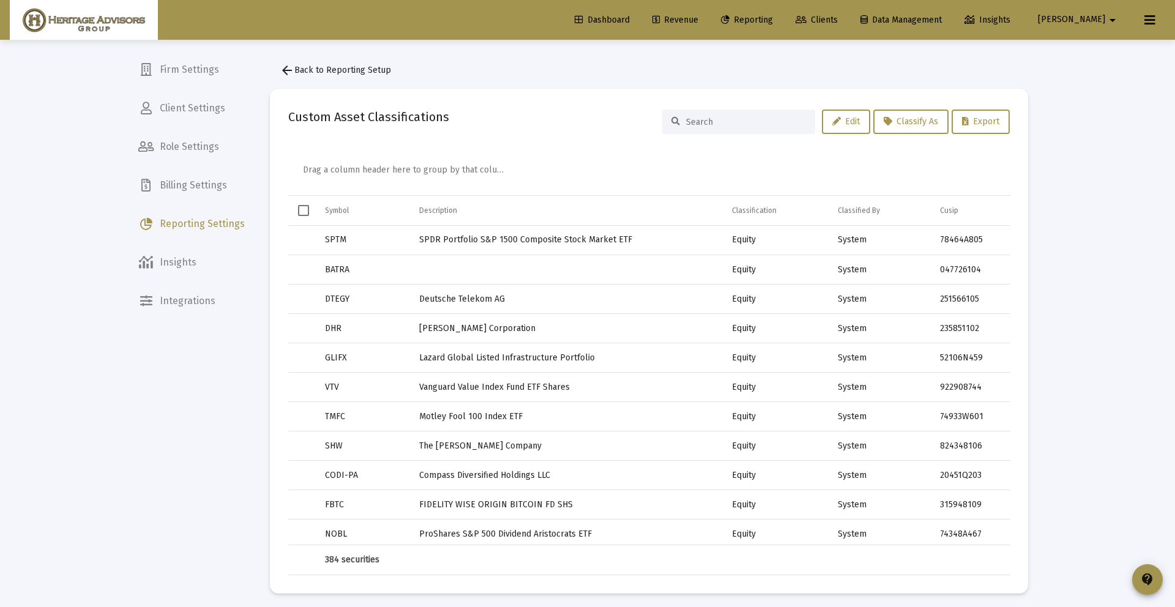
click at [282, 68] on mat-icon "arrow_back" at bounding box center [287, 70] width 15 height 15
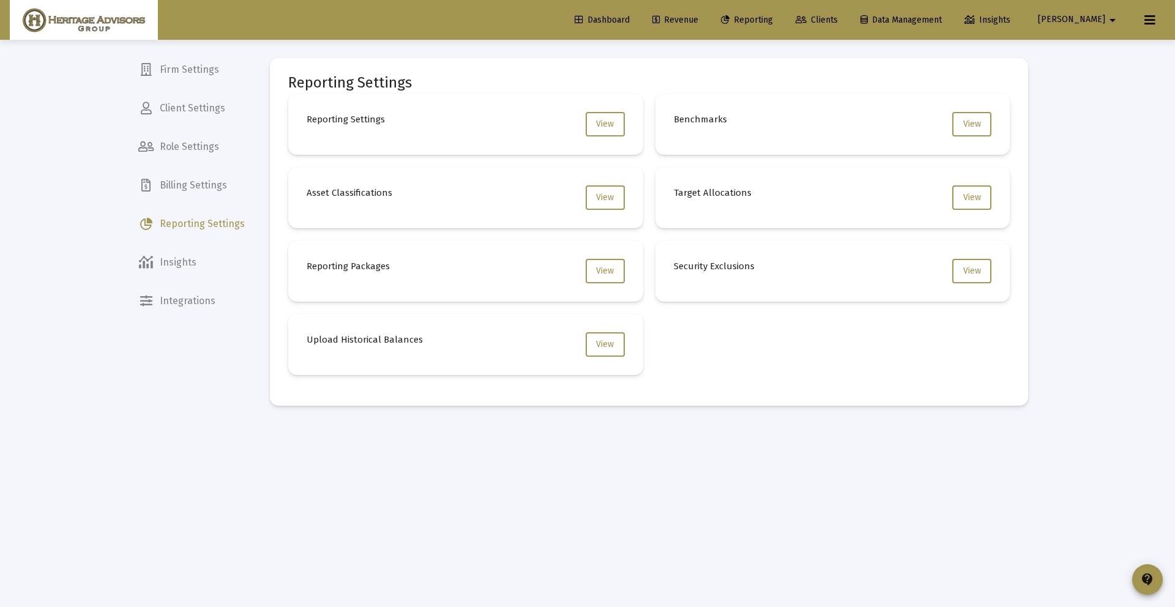
click at [223, 141] on span "Role Settings" at bounding box center [192, 146] width 126 height 29
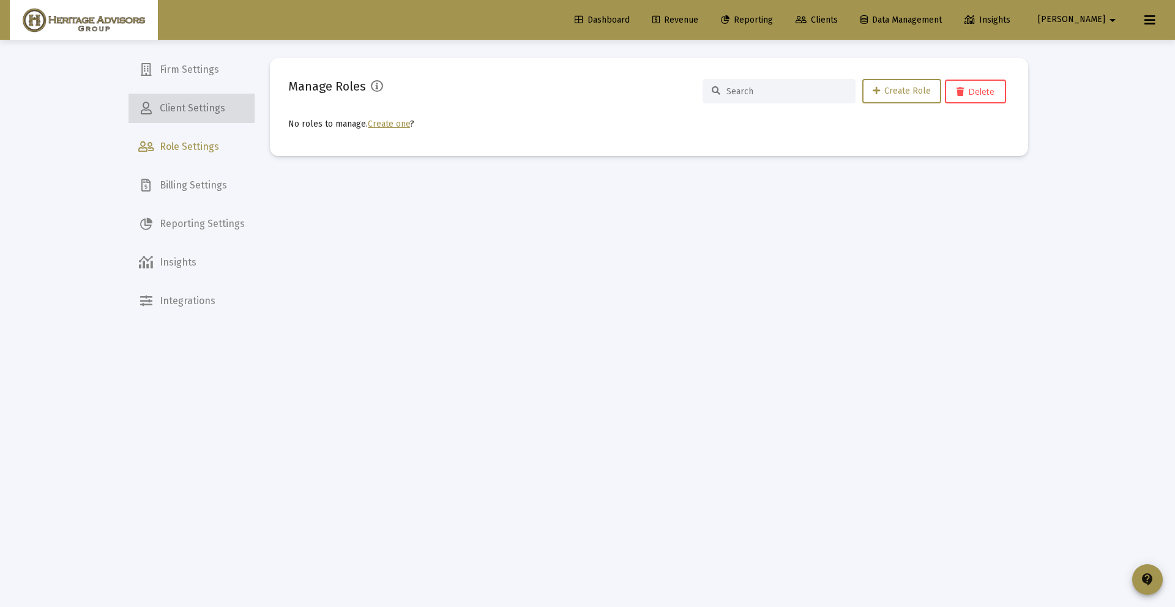
click at [222, 117] on span "Client Settings" at bounding box center [192, 108] width 126 height 29
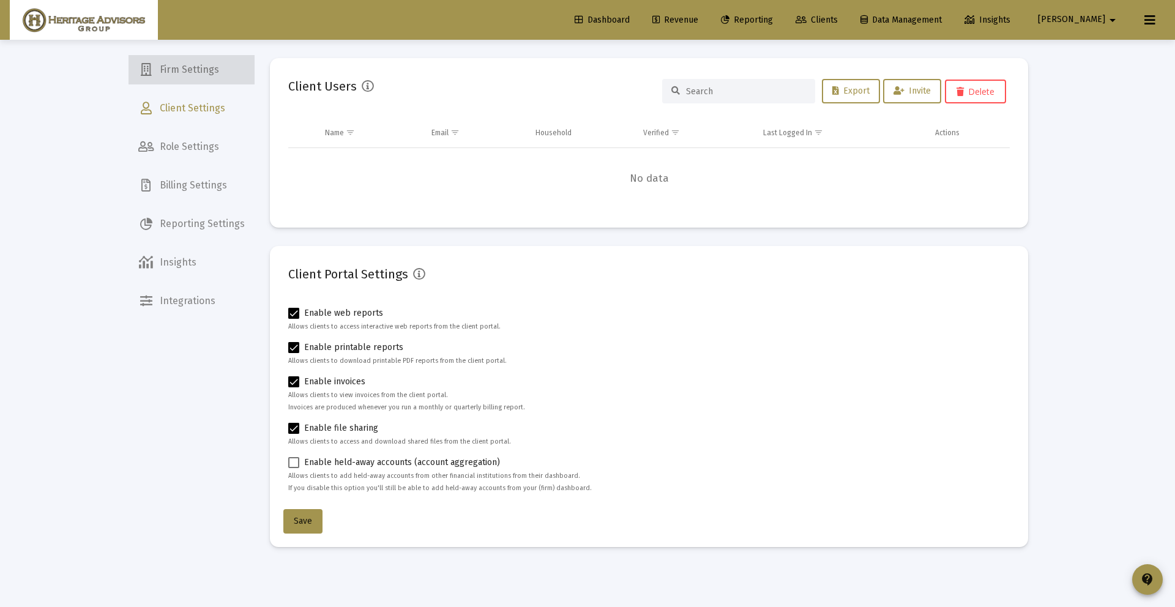
click at [209, 83] on span "Firm Settings" at bounding box center [192, 69] width 126 height 29
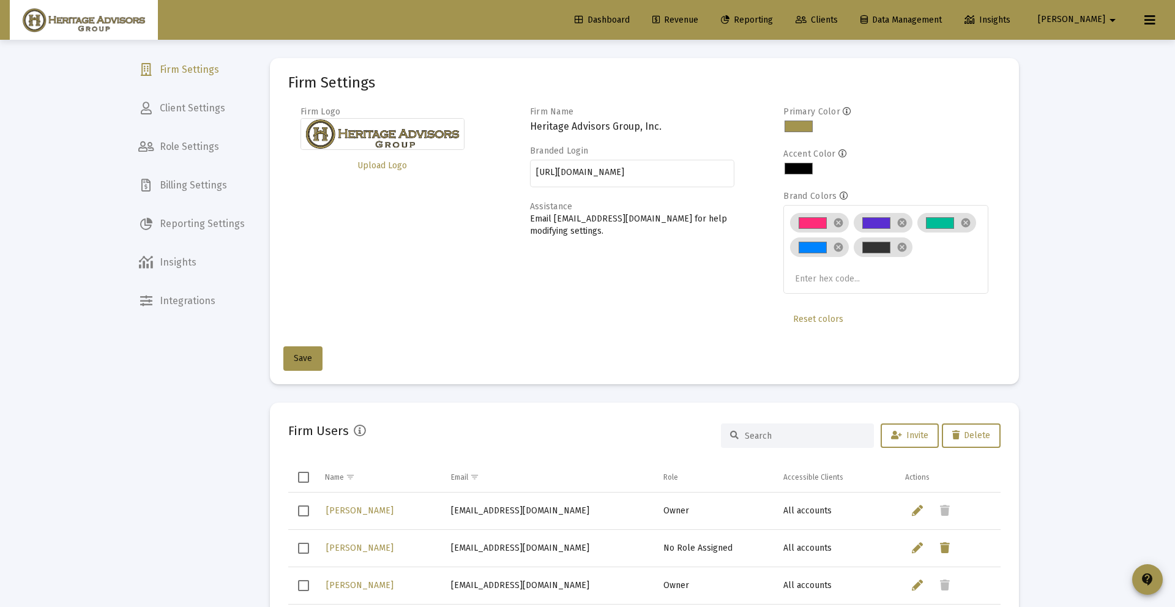
click at [188, 261] on span "Insights" at bounding box center [192, 262] width 126 height 29
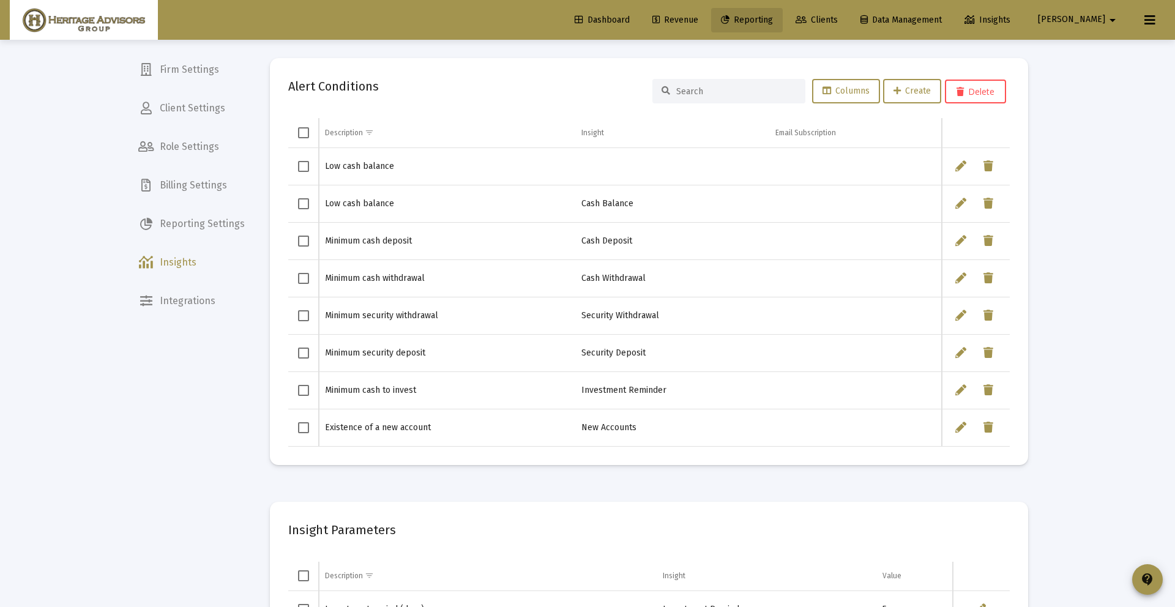
click at [769, 17] on span "Reporting" at bounding box center [747, 20] width 52 height 10
select select "View all"
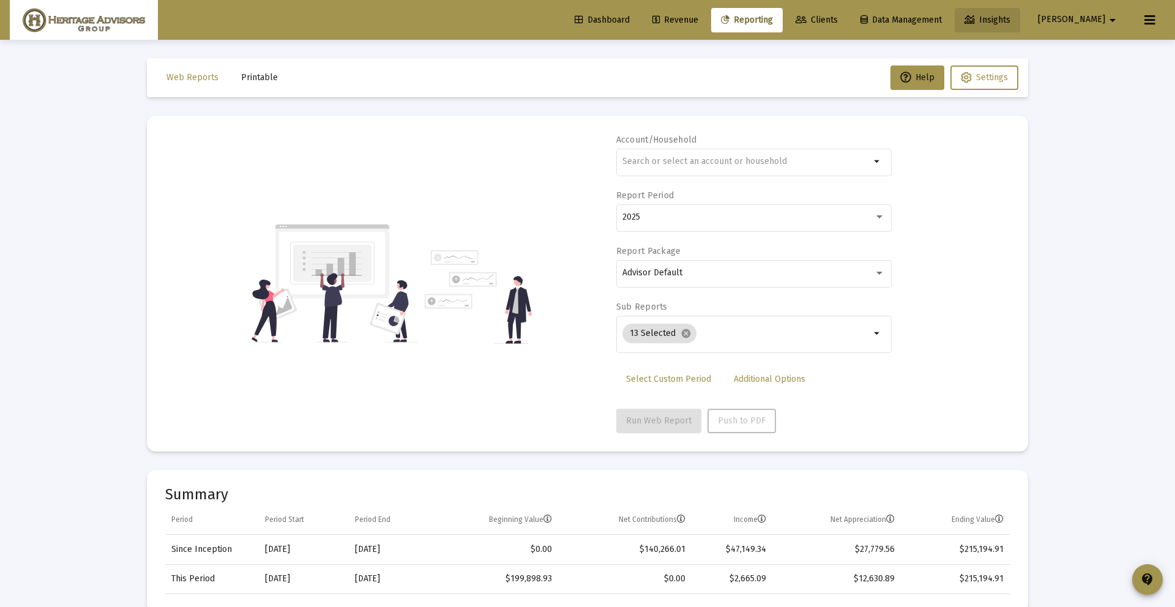
click at [1011, 24] on span "Insights" at bounding box center [988, 20] width 46 height 10
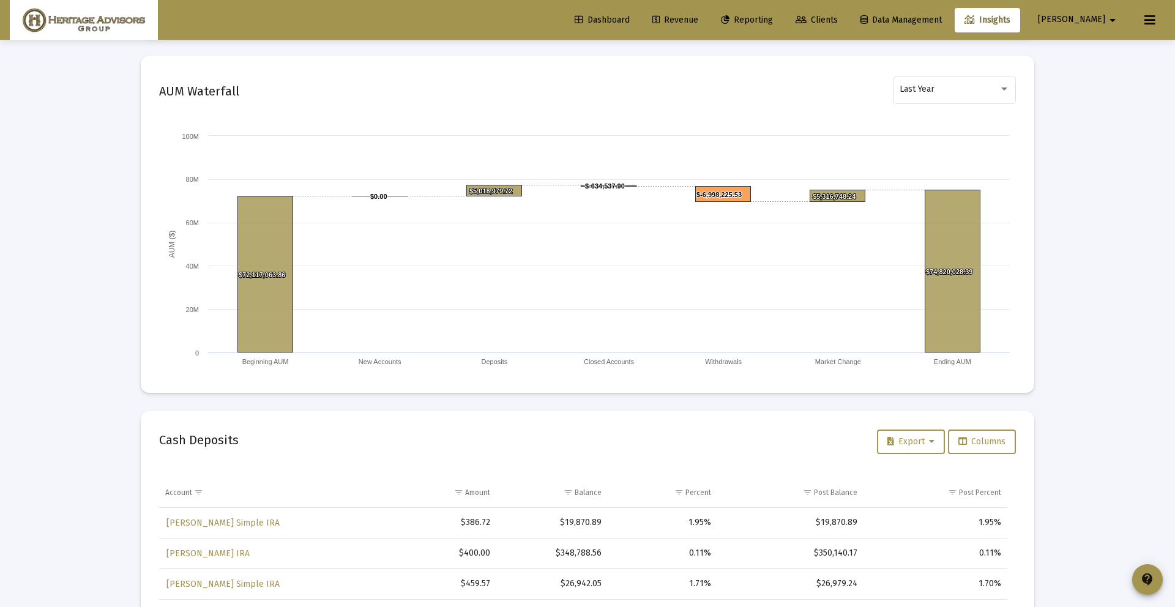
scroll to position [1077, 0]
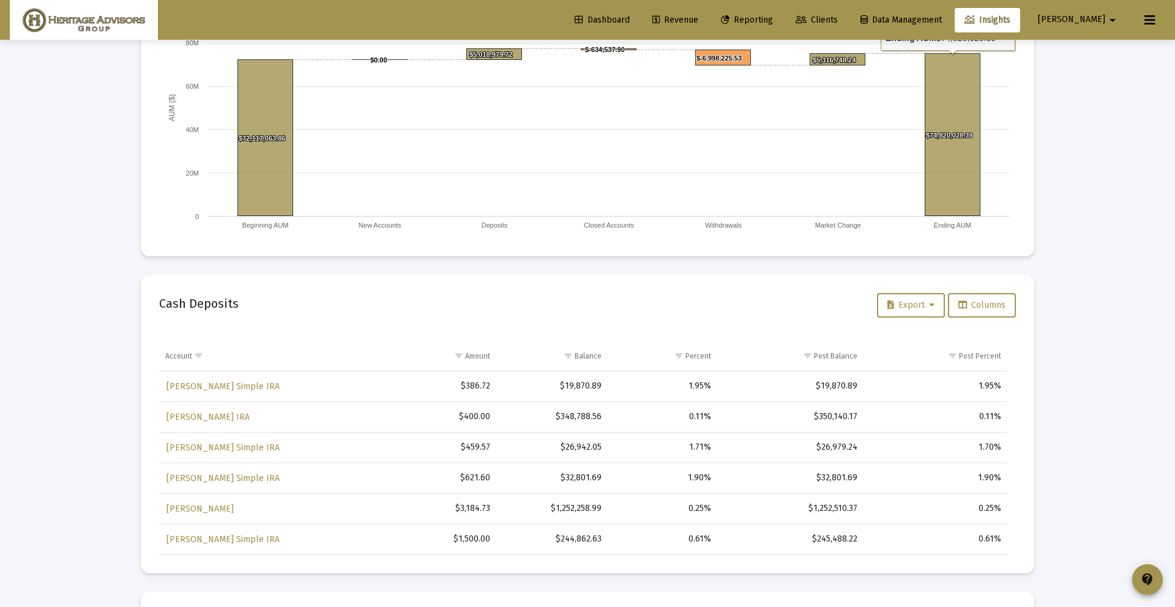
click at [952, 27] on link "Data Management" at bounding box center [901, 20] width 101 height 24
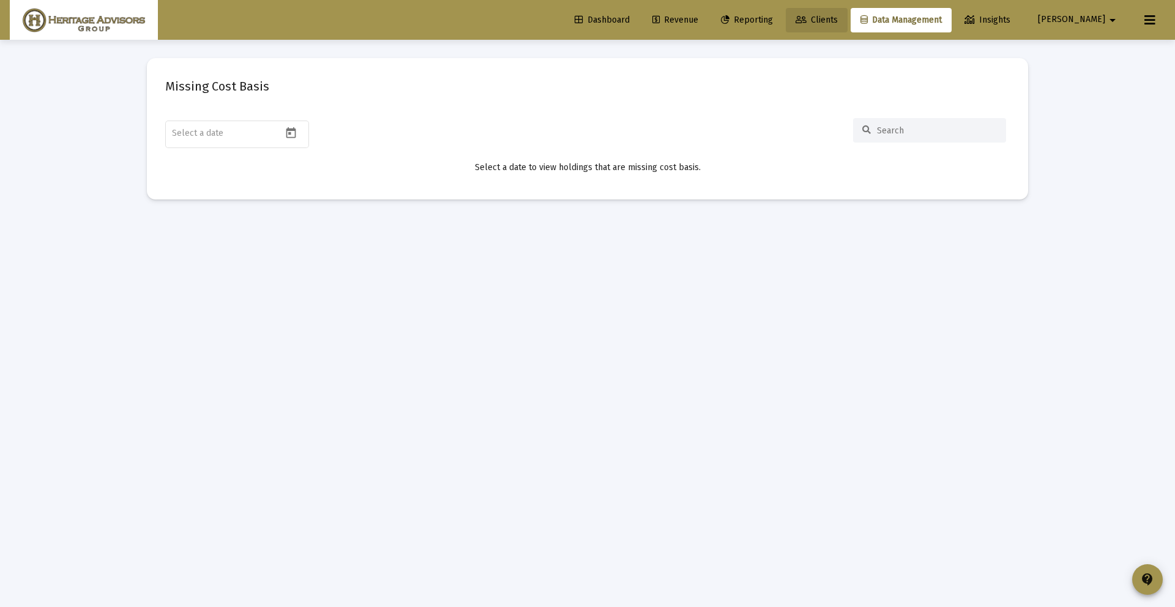
click at [838, 17] on span "Clients" at bounding box center [817, 20] width 42 height 10
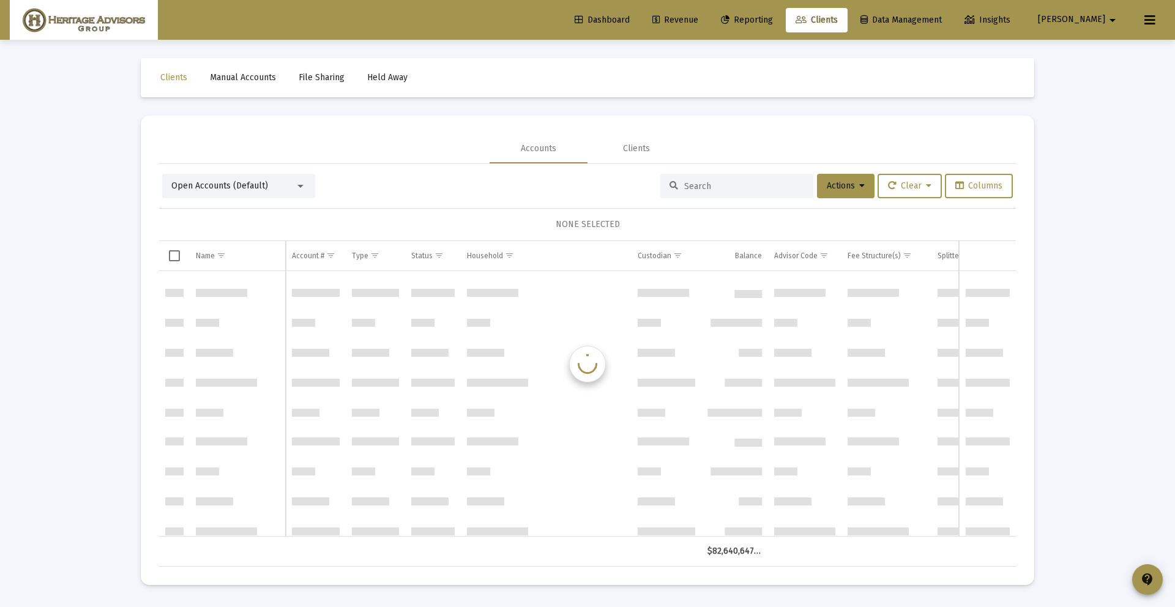
scroll to position [11018, 0]
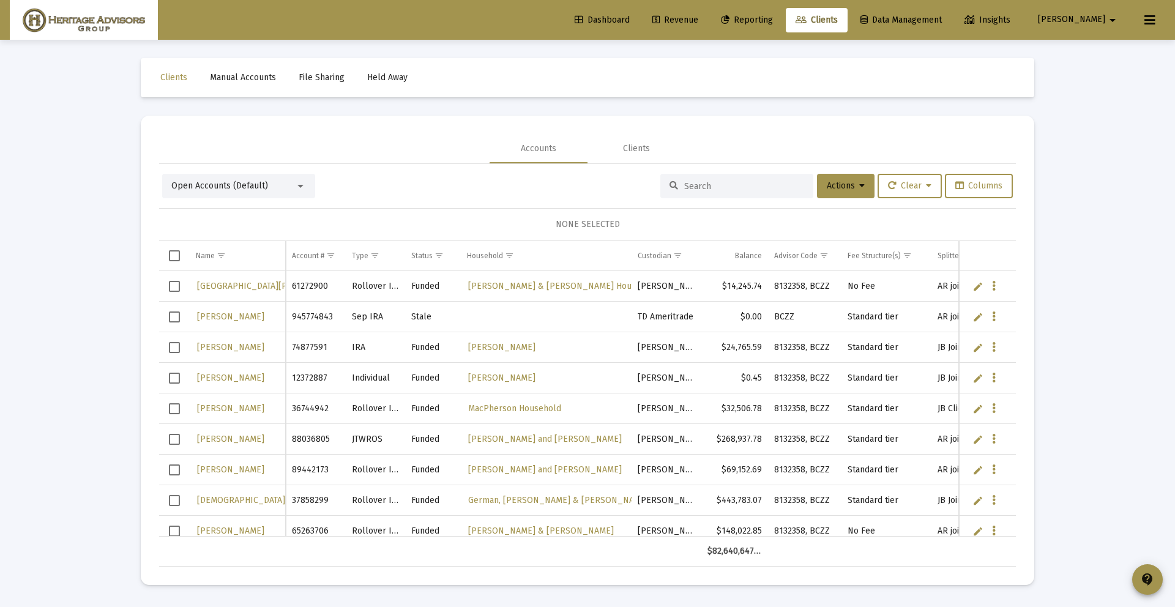
click at [769, 21] on span "Reporting" at bounding box center [747, 20] width 52 height 10
select select "View all"
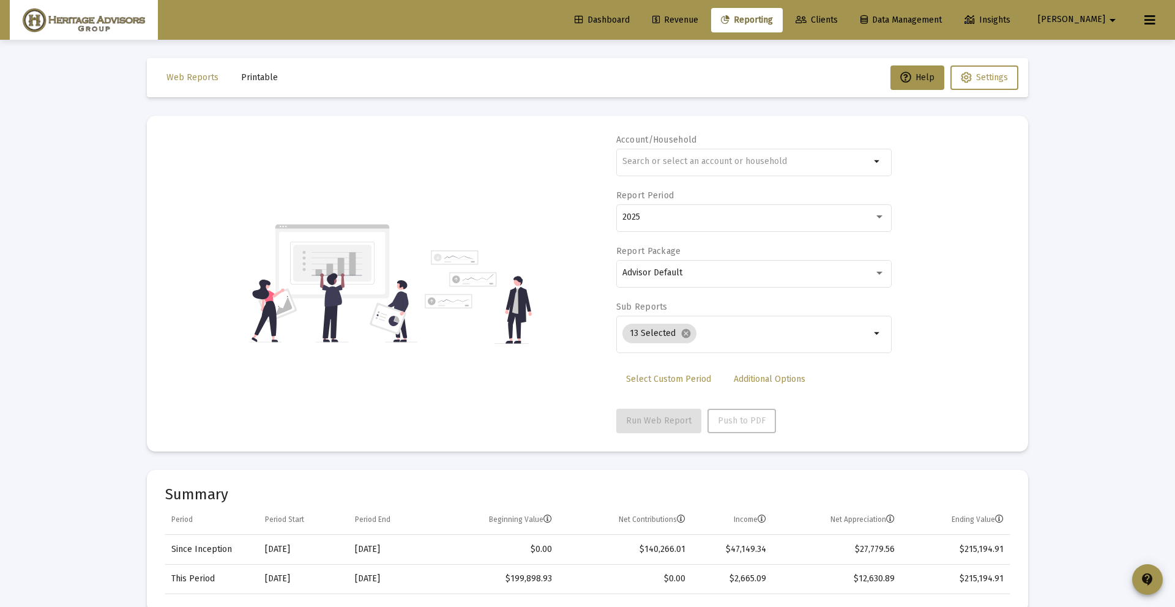
click at [1091, 22] on span "[PERSON_NAME]" at bounding box center [1071, 20] width 67 height 10
click at [1101, 45] on span "Settings" at bounding box center [1103, 51] width 36 height 29
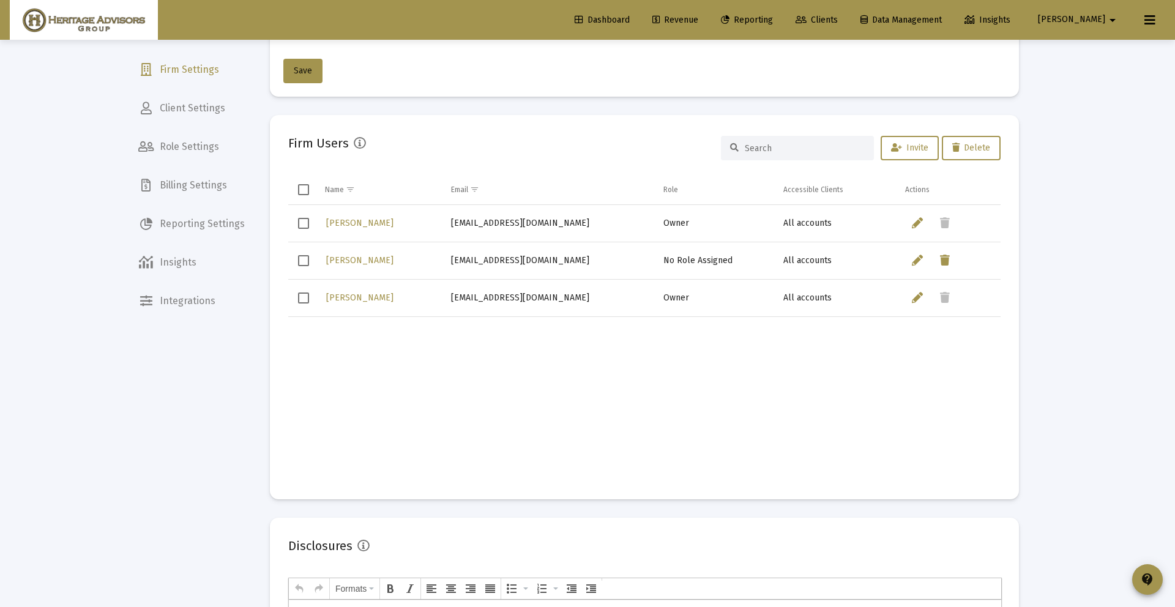
scroll to position [523, 0]
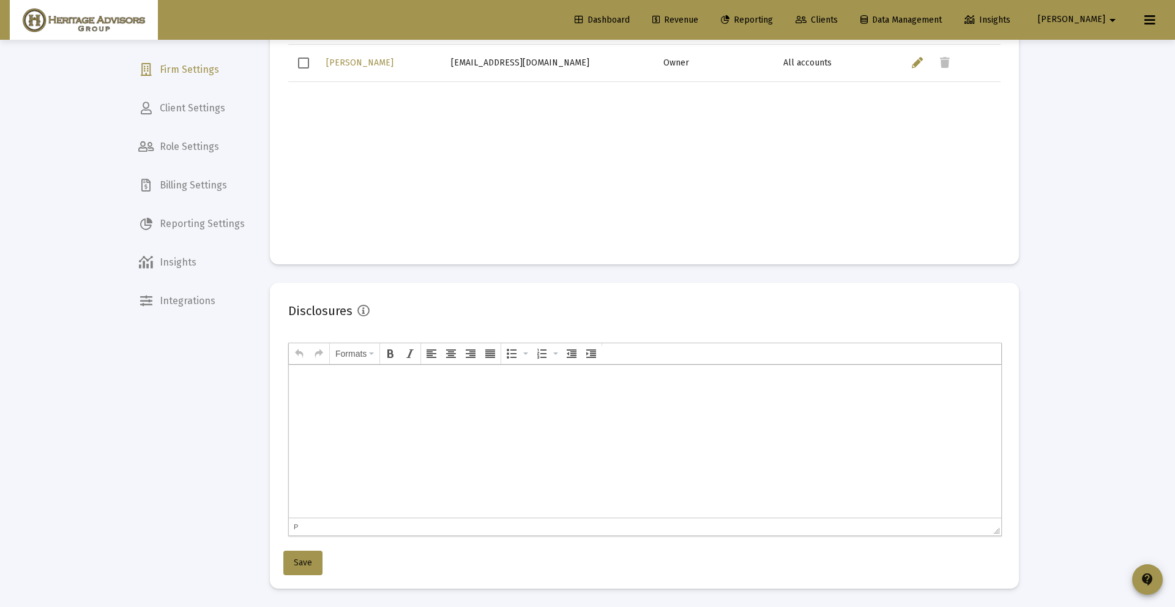
click at [540, 393] on html at bounding box center [645, 379] width 712 height 28
